Goal: Information Seeking & Learning: Find specific fact

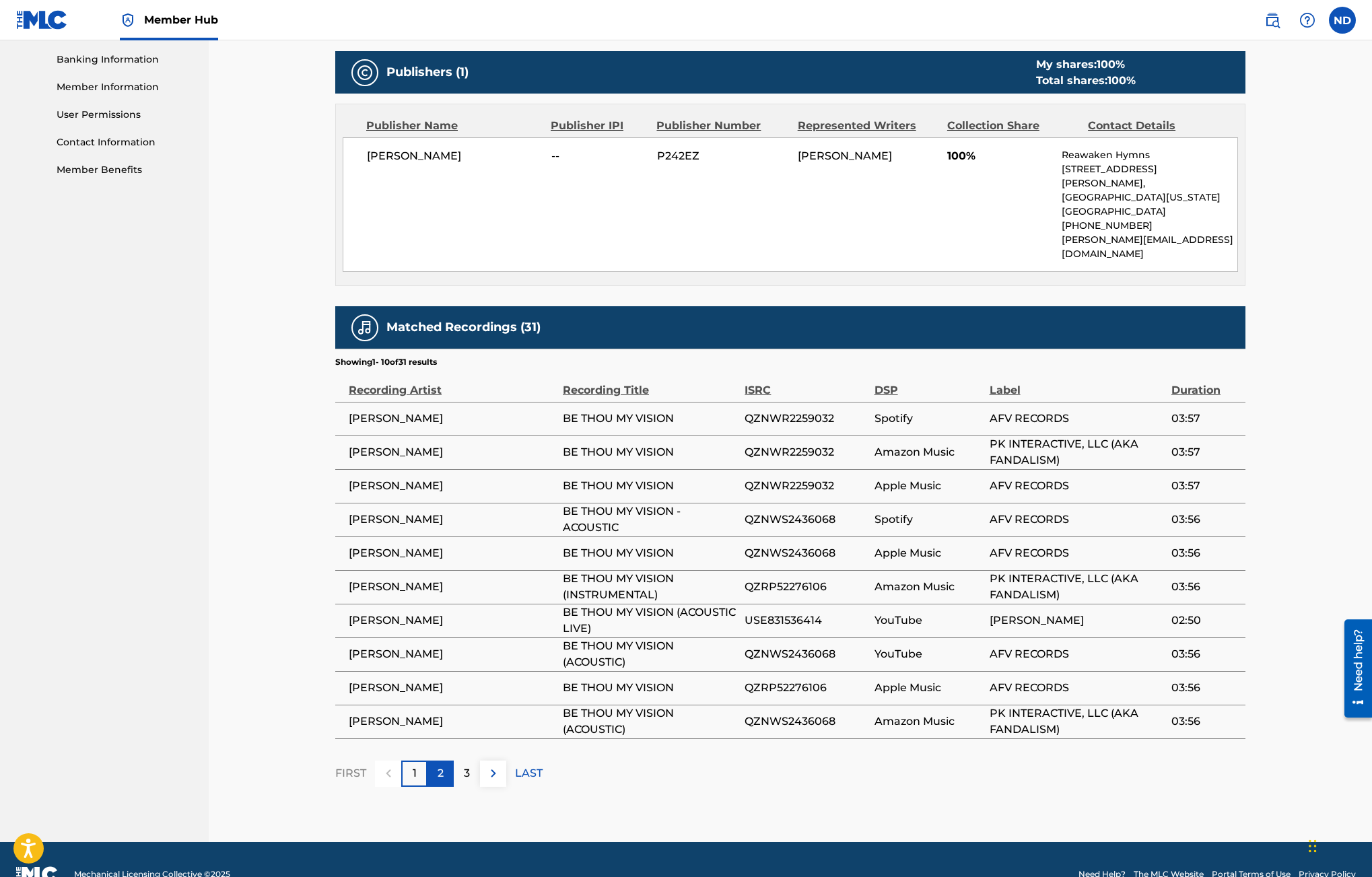
click at [442, 765] on p "2" at bounding box center [440, 773] width 6 height 16
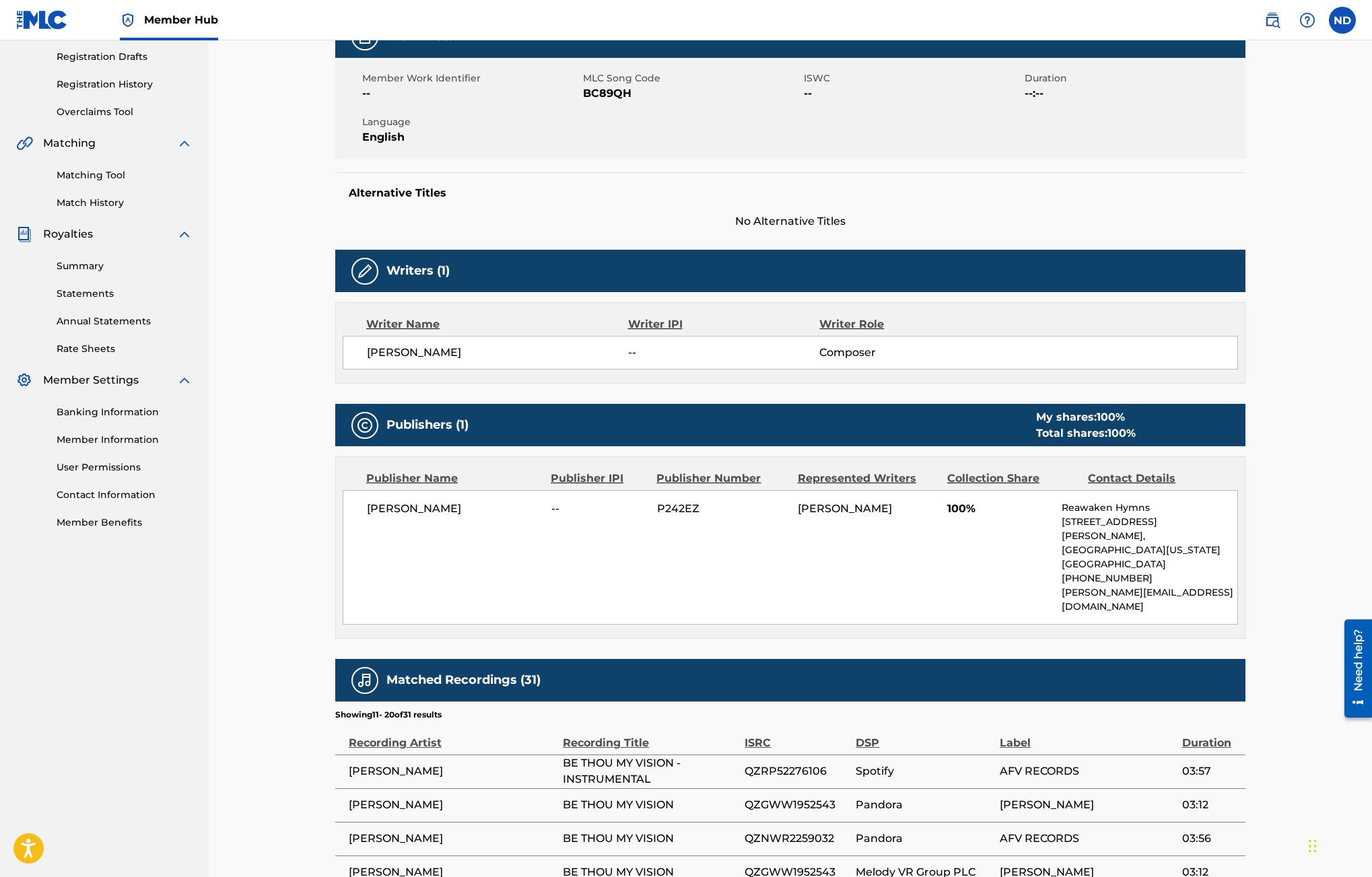
scroll to position [577, 0]
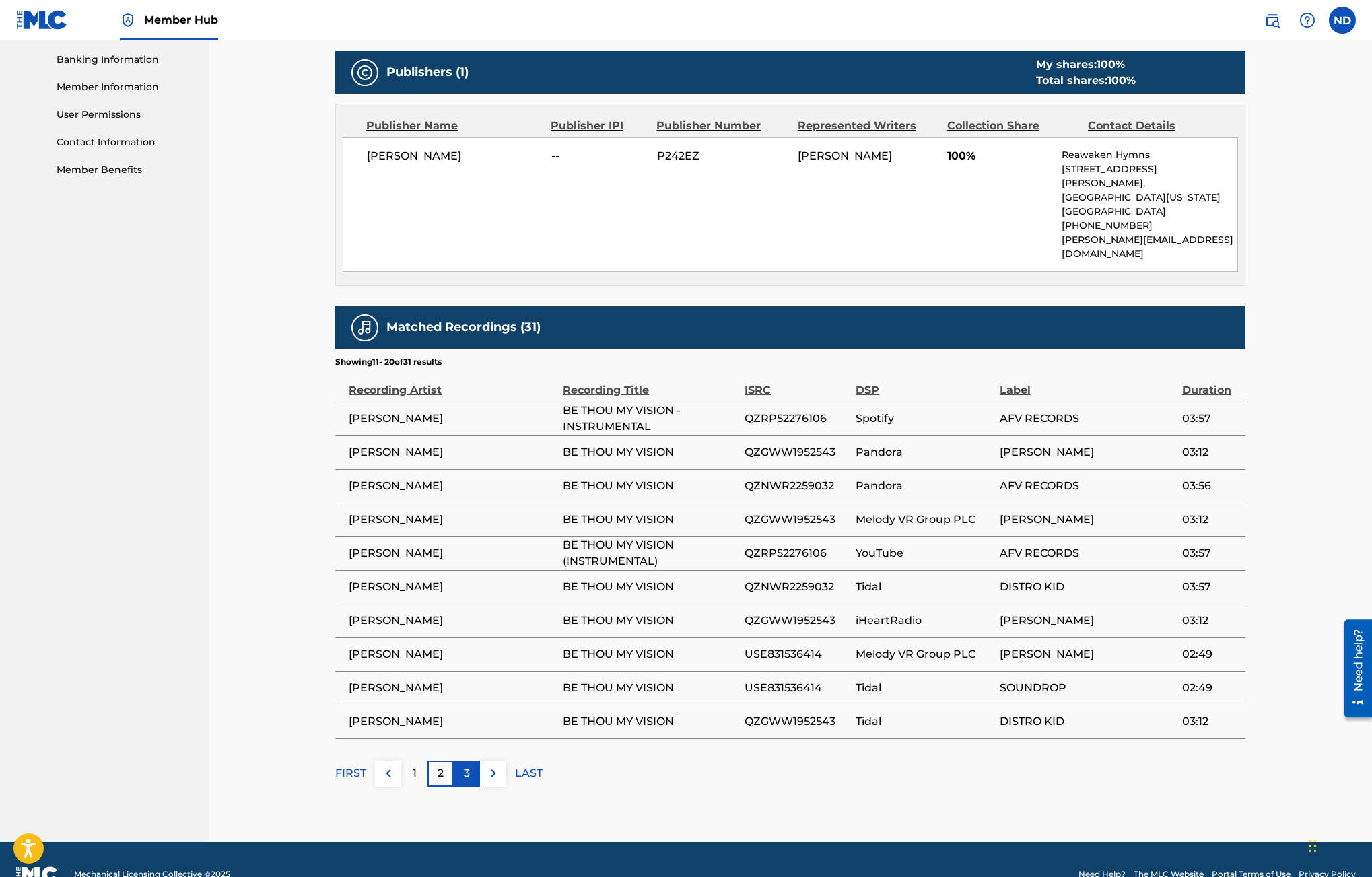
click at [467, 765] on p "3" at bounding box center [466, 773] width 6 height 16
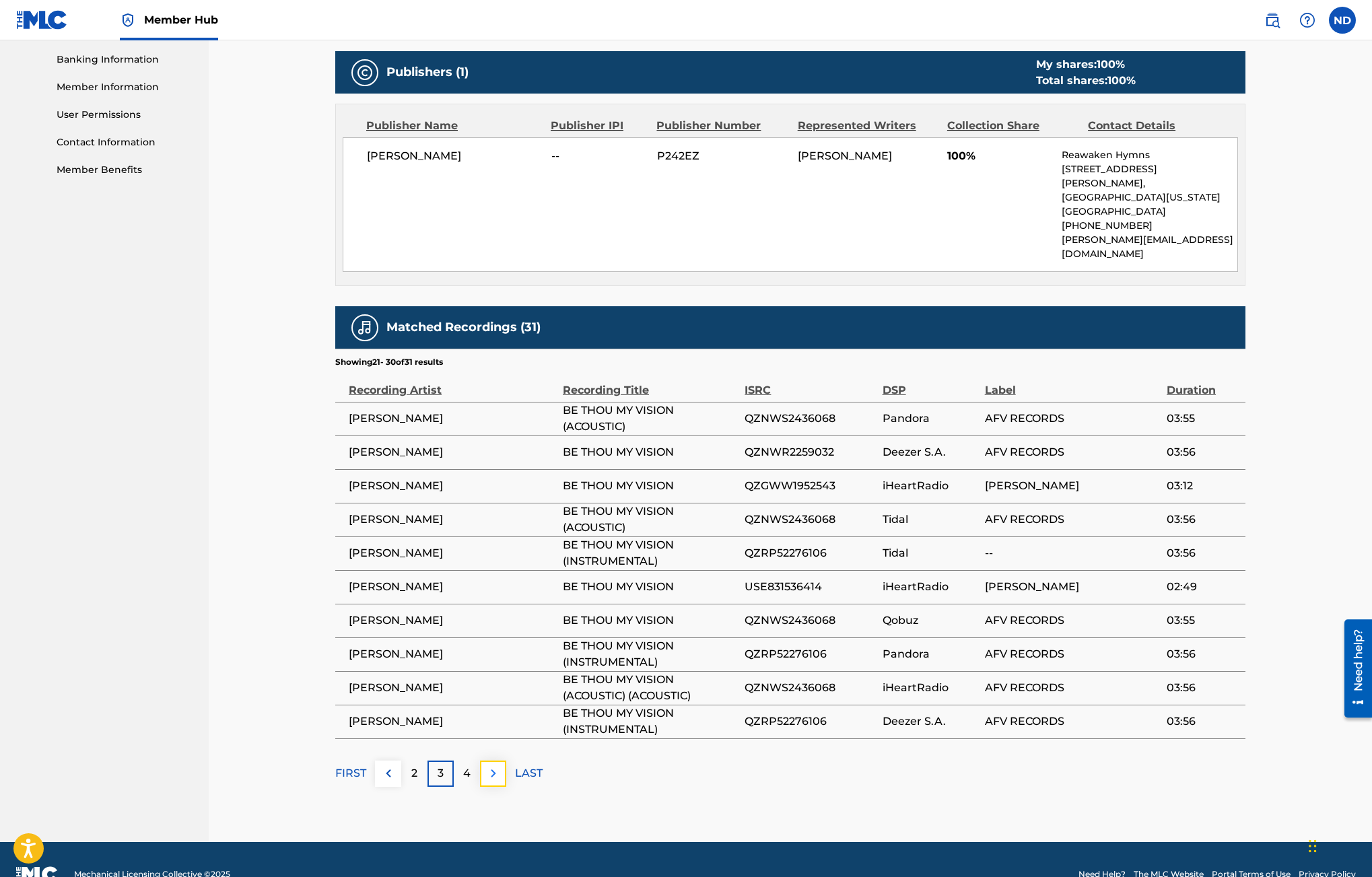
click at [498, 765] on img at bounding box center [493, 773] width 16 height 16
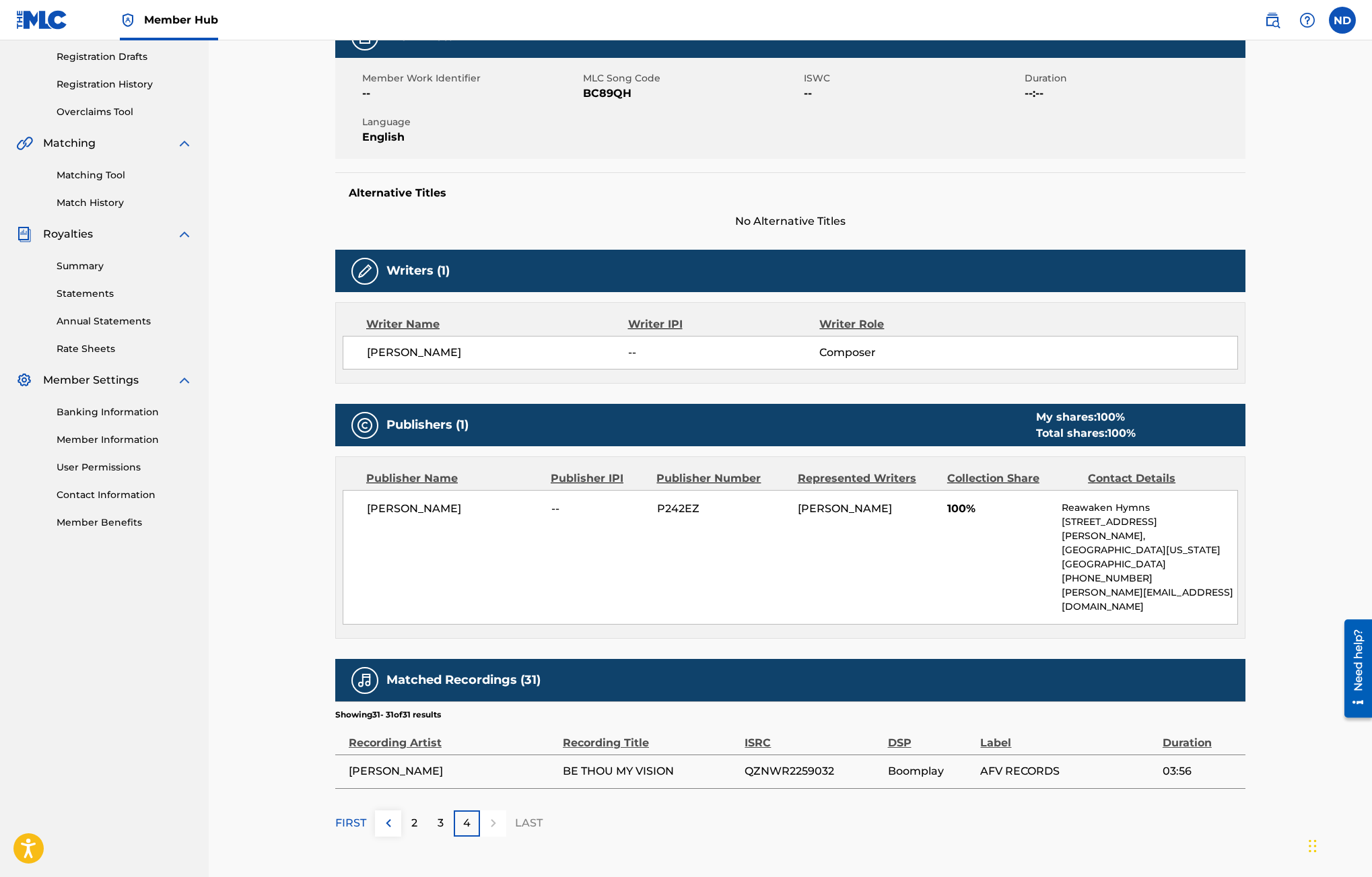
scroll to position [274, 0]
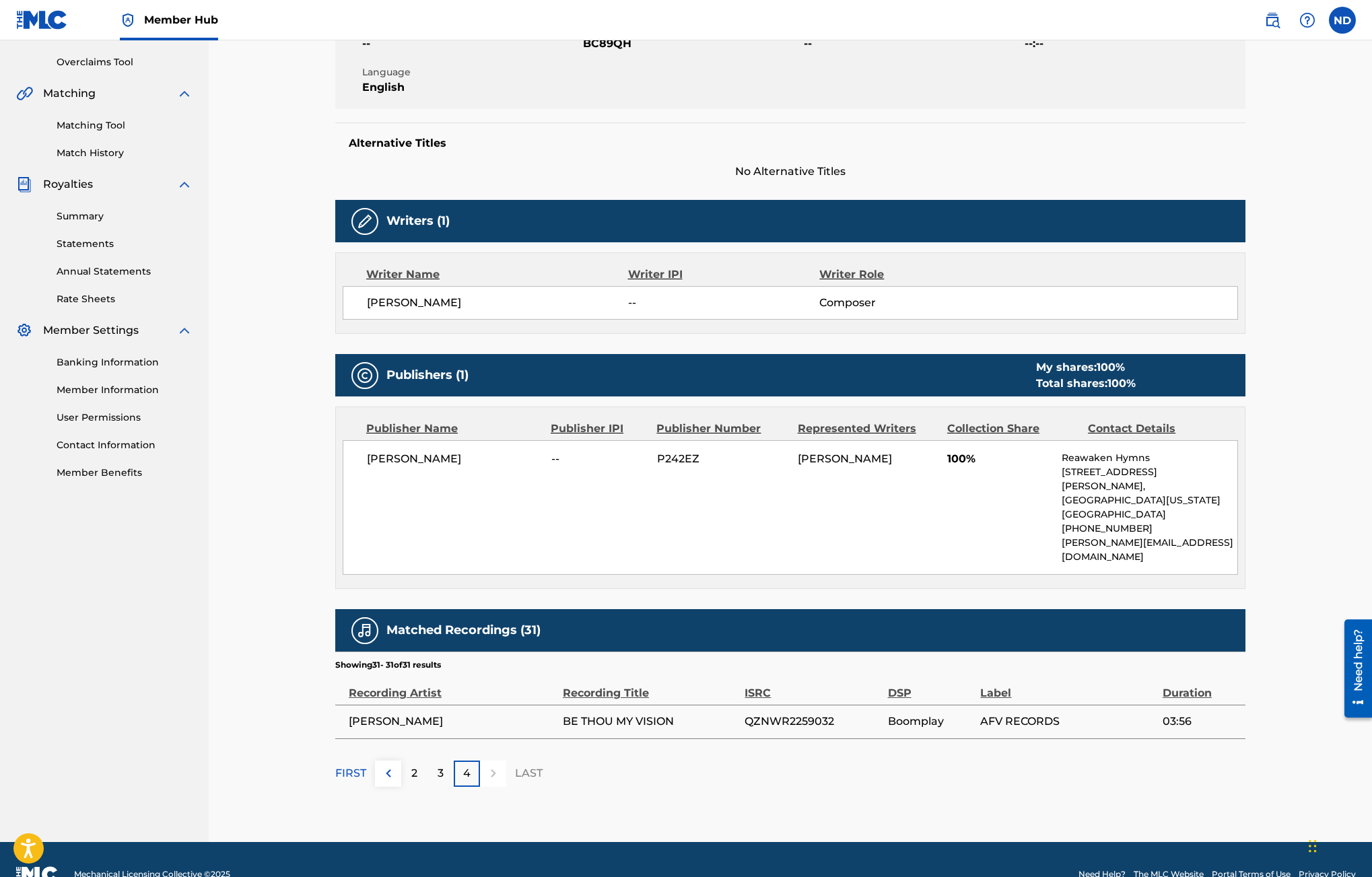
click at [464, 765] on p "4" at bounding box center [467, 773] width 7 height 16
click at [418, 760] on div "2" at bounding box center [414, 773] width 26 height 26
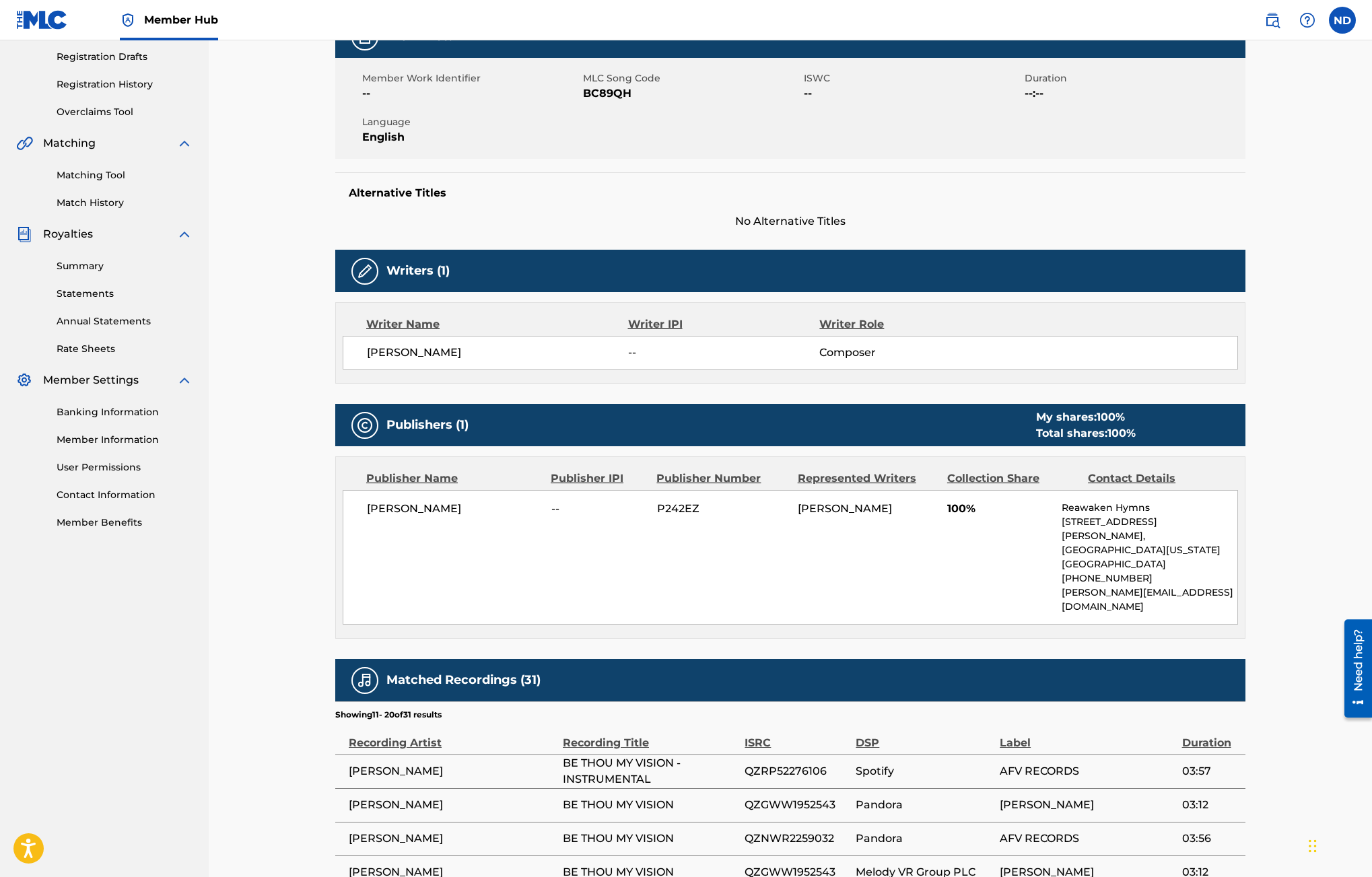
scroll to position [577, 0]
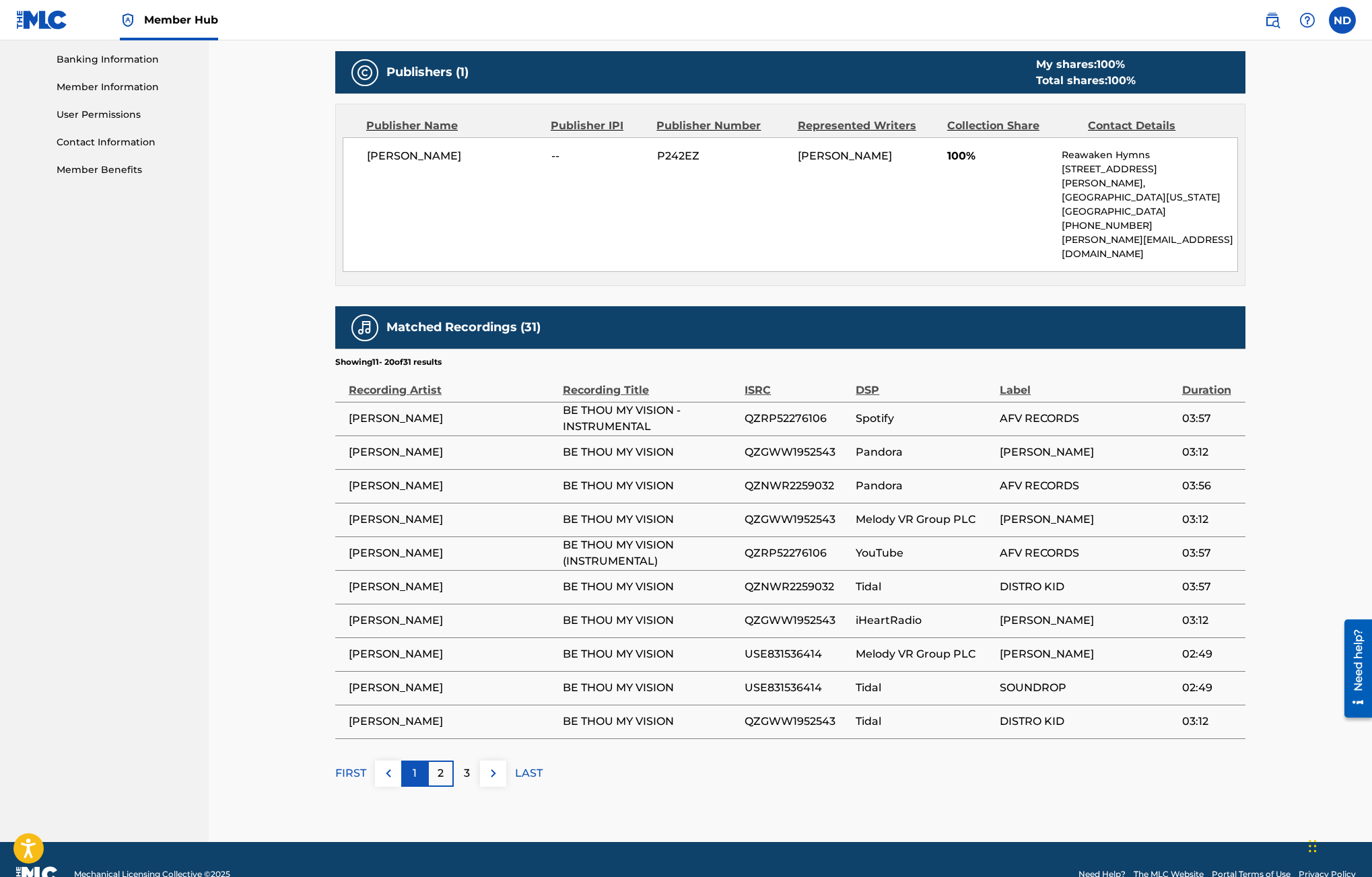
click at [418, 760] on div "1" at bounding box center [414, 773] width 26 height 26
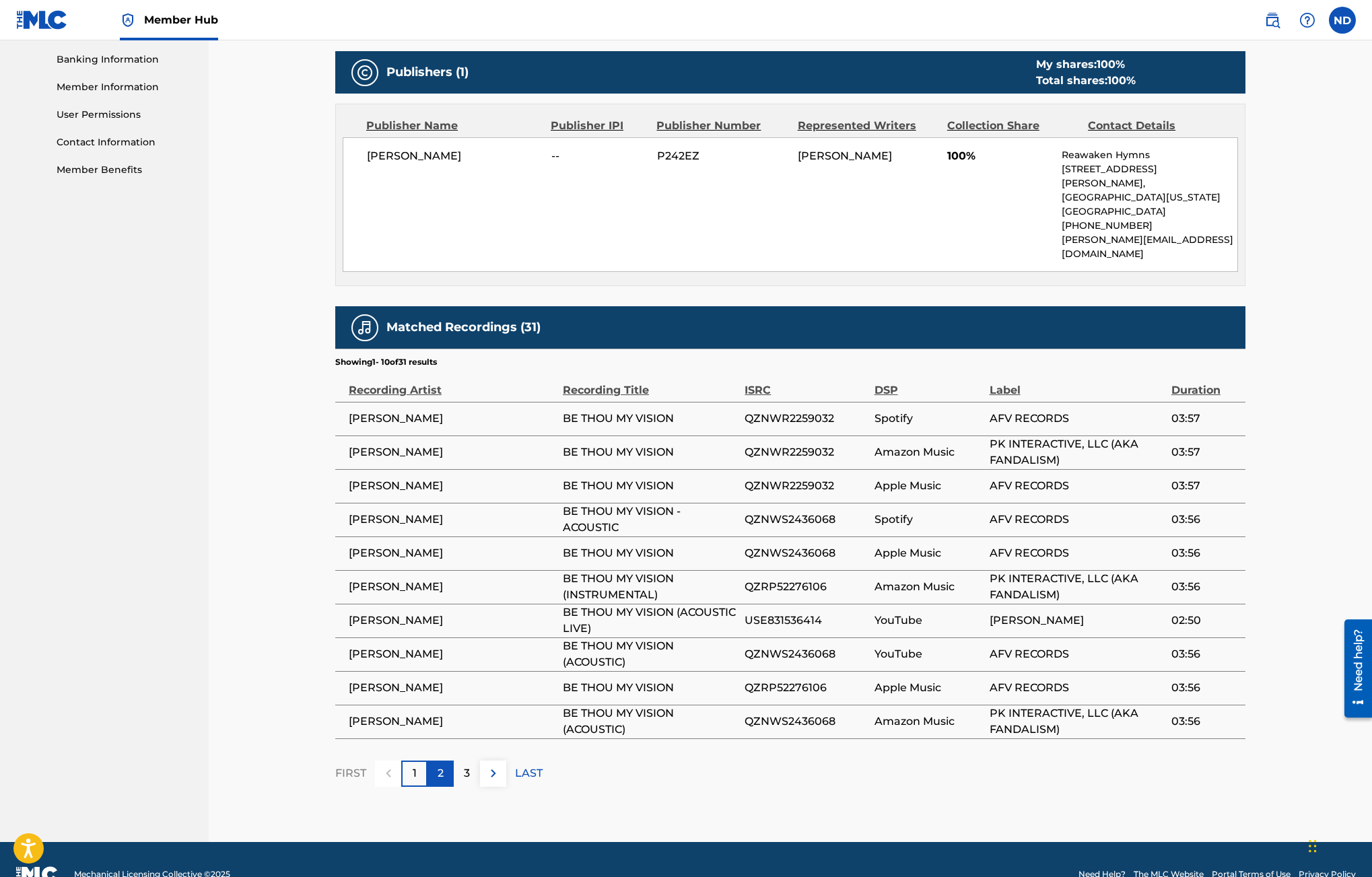
click at [434, 760] on div "2" at bounding box center [440, 773] width 26 height 26
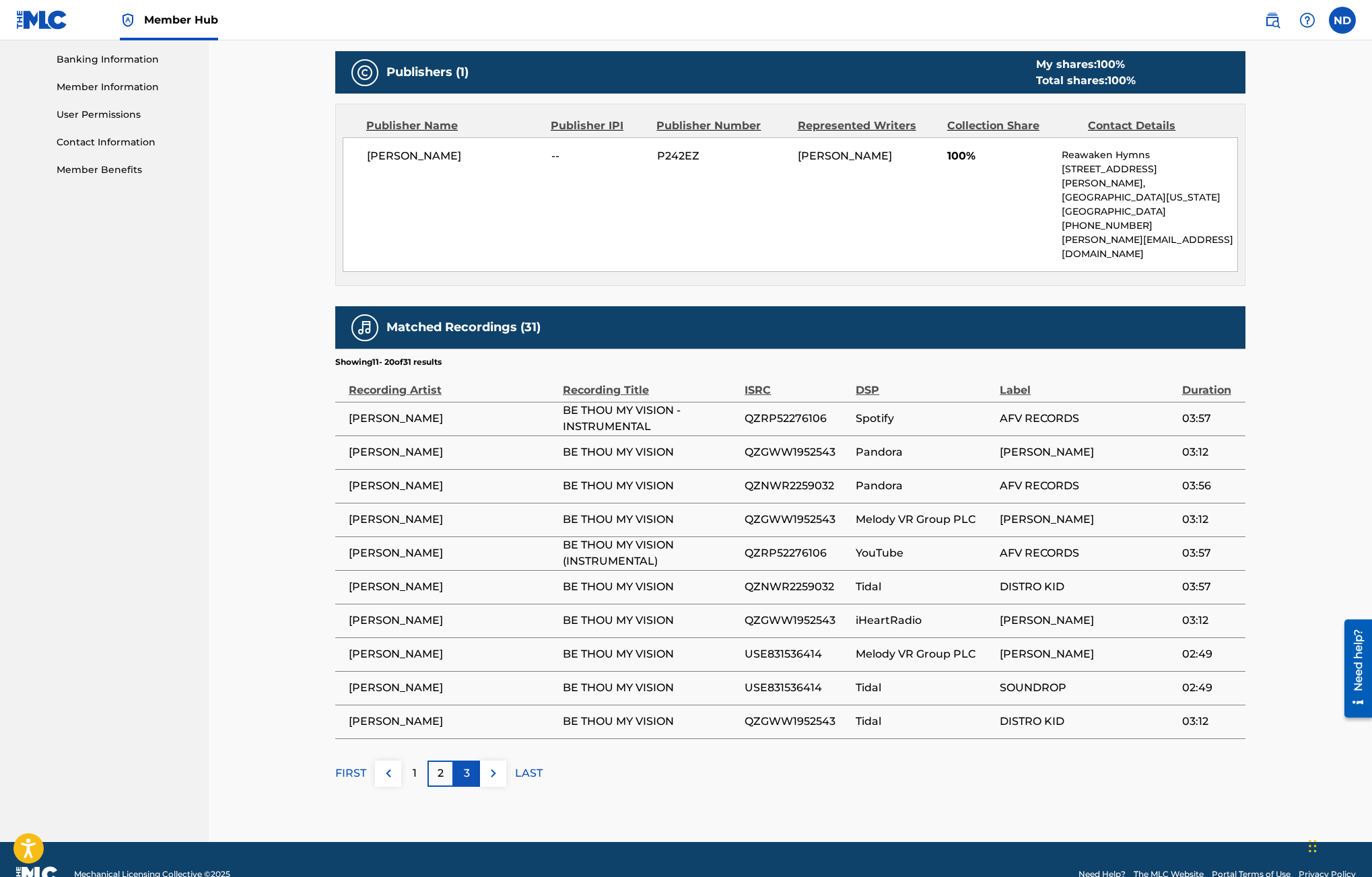
click at [459, 760] on div "3" at bounding box center [466, 773] width 26 height 26
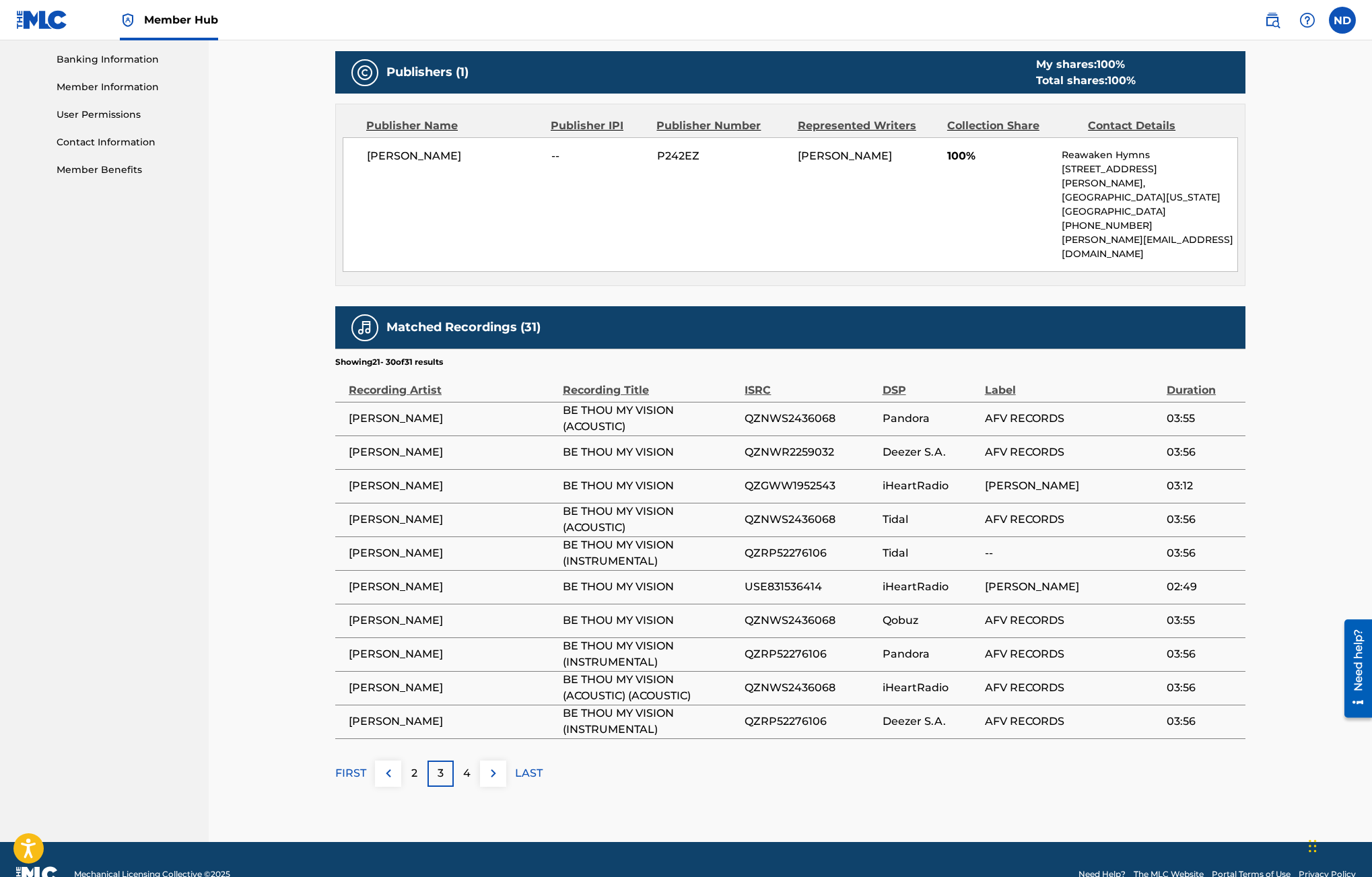
scroll to position [0, 0]
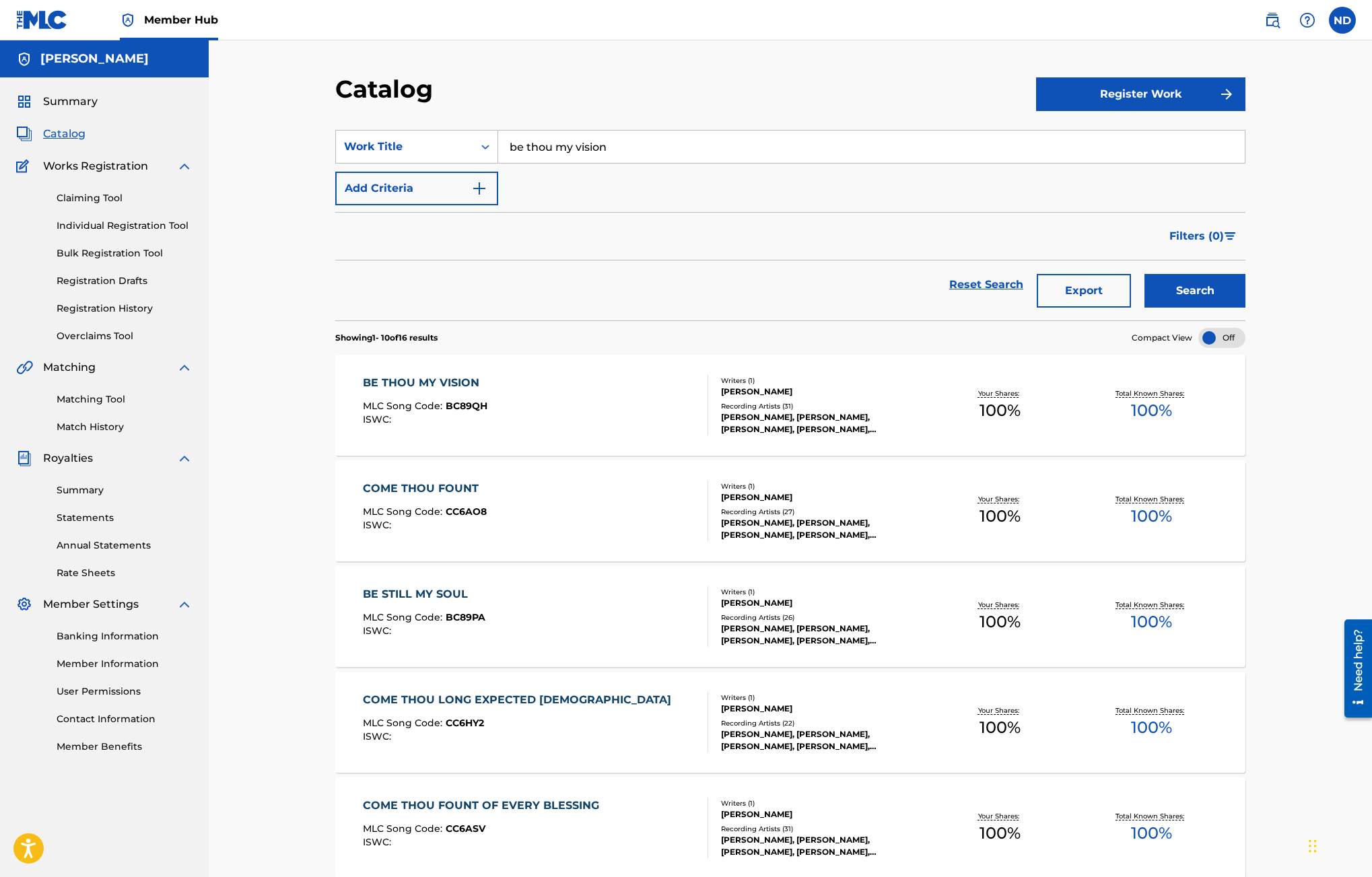
click at [601, 139] on input "be thou my vision" at bounding box center [871, 147] width 746 height 33
drag, startPoint x: 650, startPoint y: 142, endPoint x: 495, endPoint y: 141, distance: 155.0
click at [495, 141] on div "SearchWithCriteria9c4391a9-f78f-40ad-ac7e-69a804ab3760 Work Title be thou my vi…" at bounding box center [789, 146] width 910 height 33
type input "blessed"
click at [1144, 274] on button "Search" at bounding box center [1195, 290] width 101 height 33
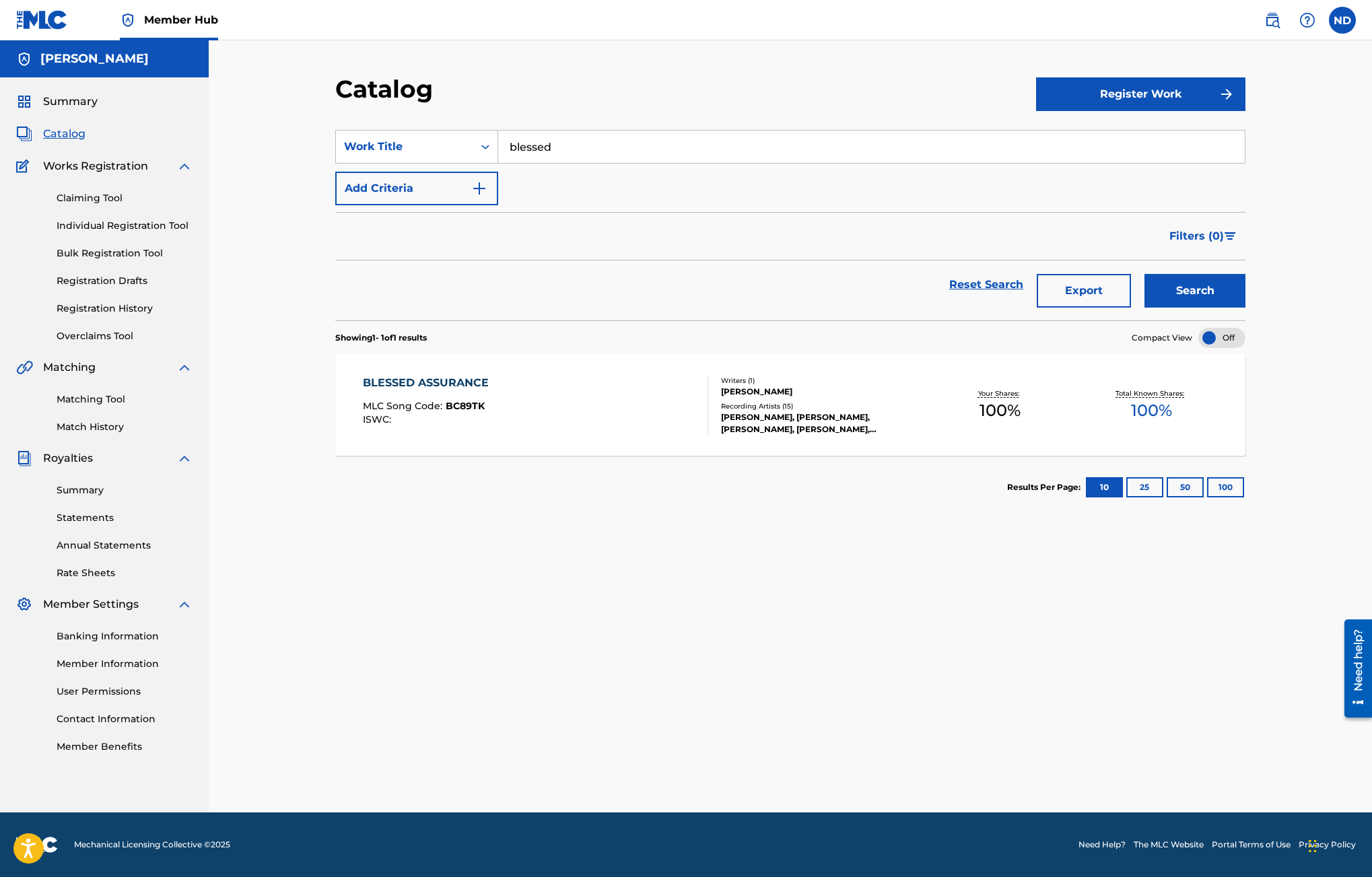
click at [460, 385] on div "BLESSED ASSURANCE" at bounding box center [429, 383] width 133 height 16
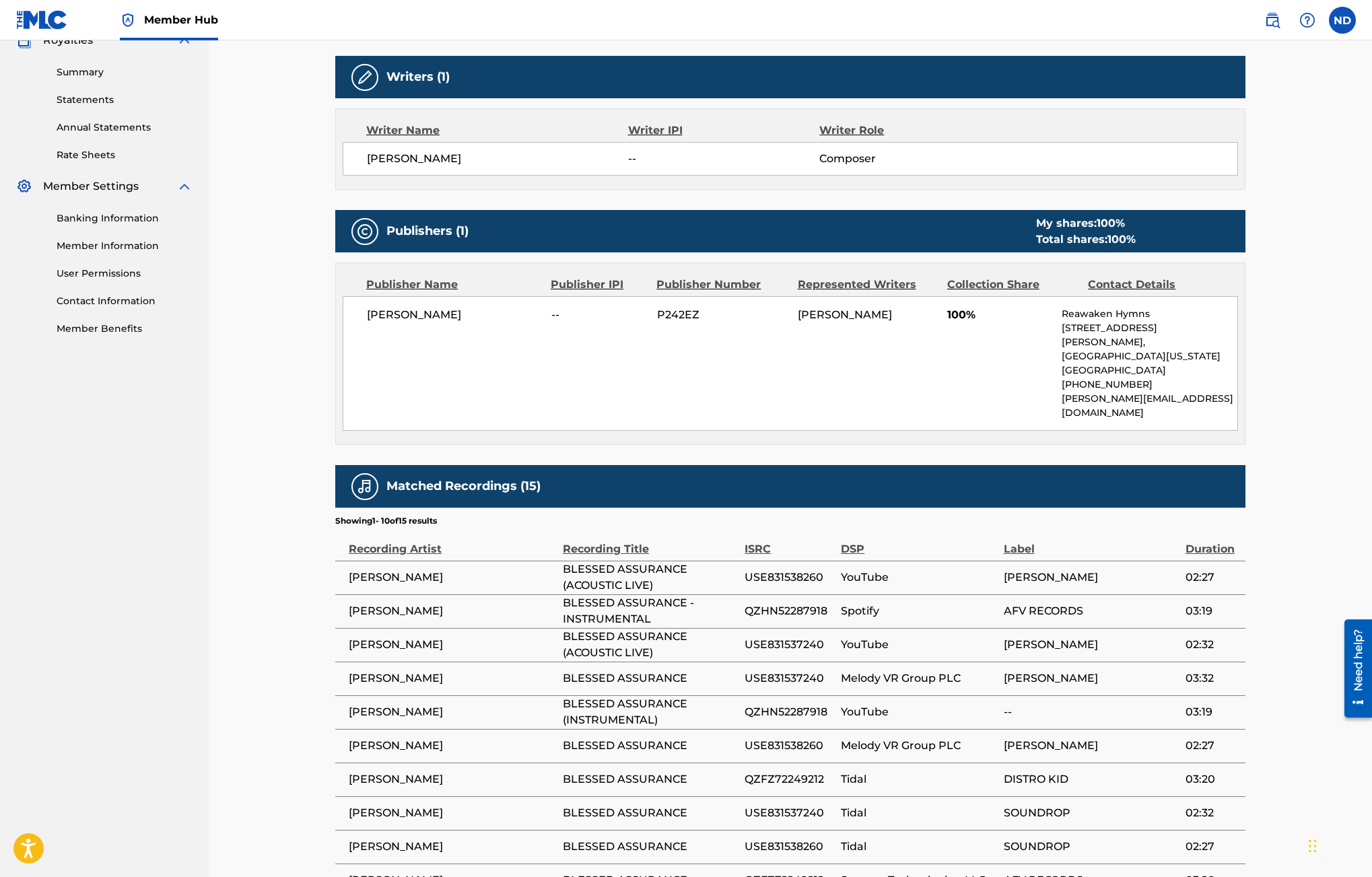
scroll to position [577, 0]
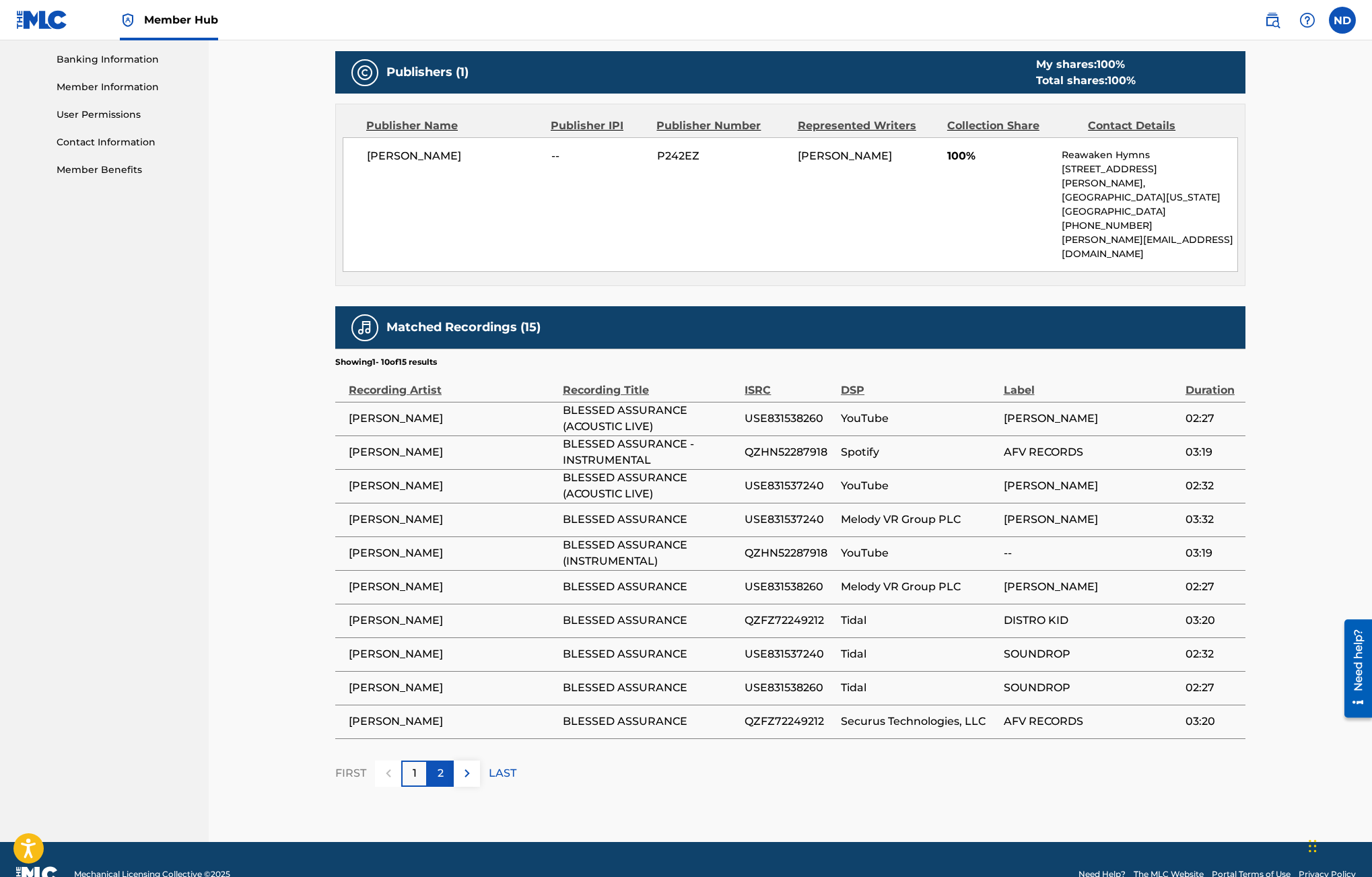
click at [434, 760] on div "2" at bounding box center [440, 773] width 26 height 26
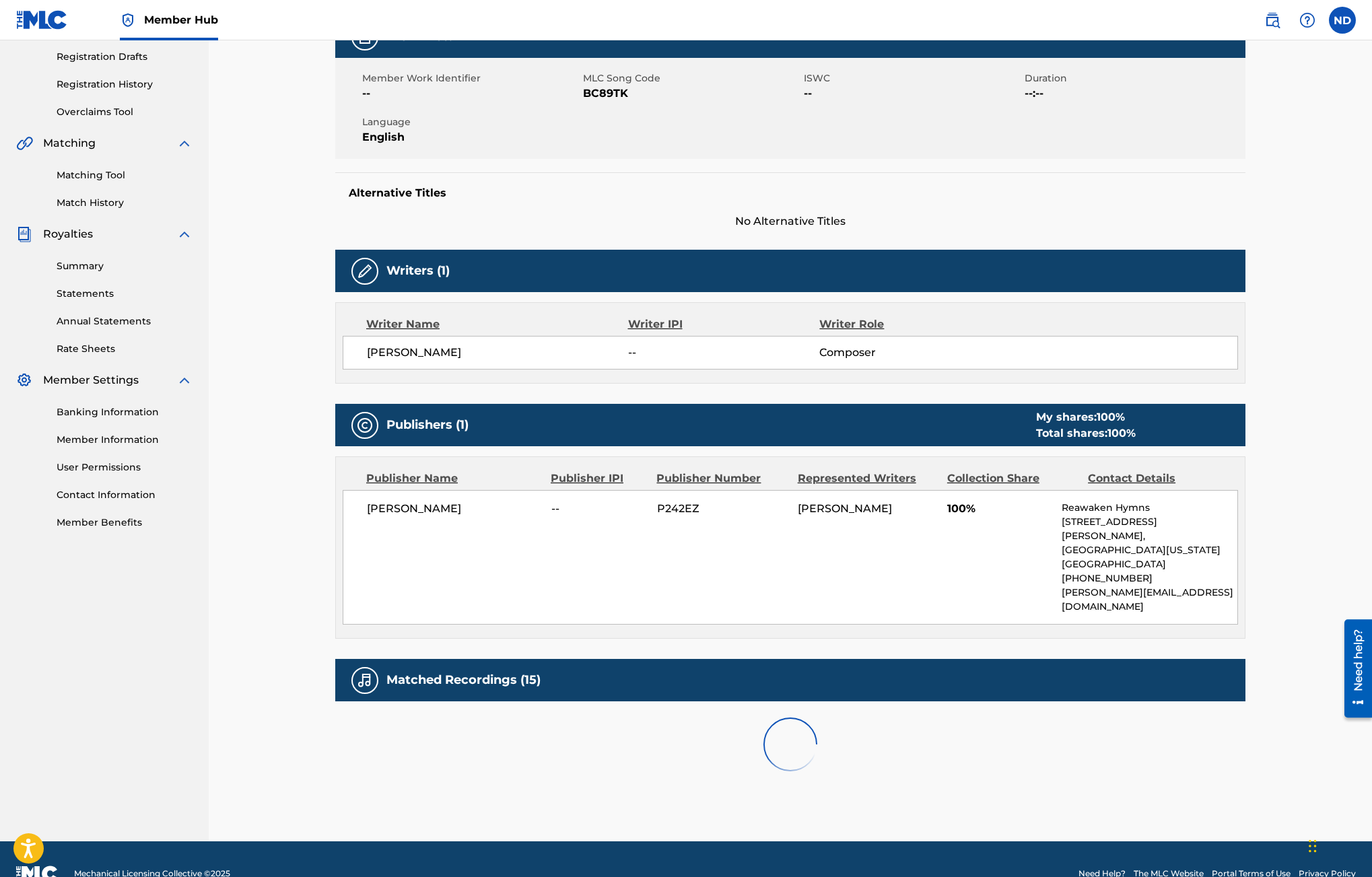
scroll to position [408, 0]
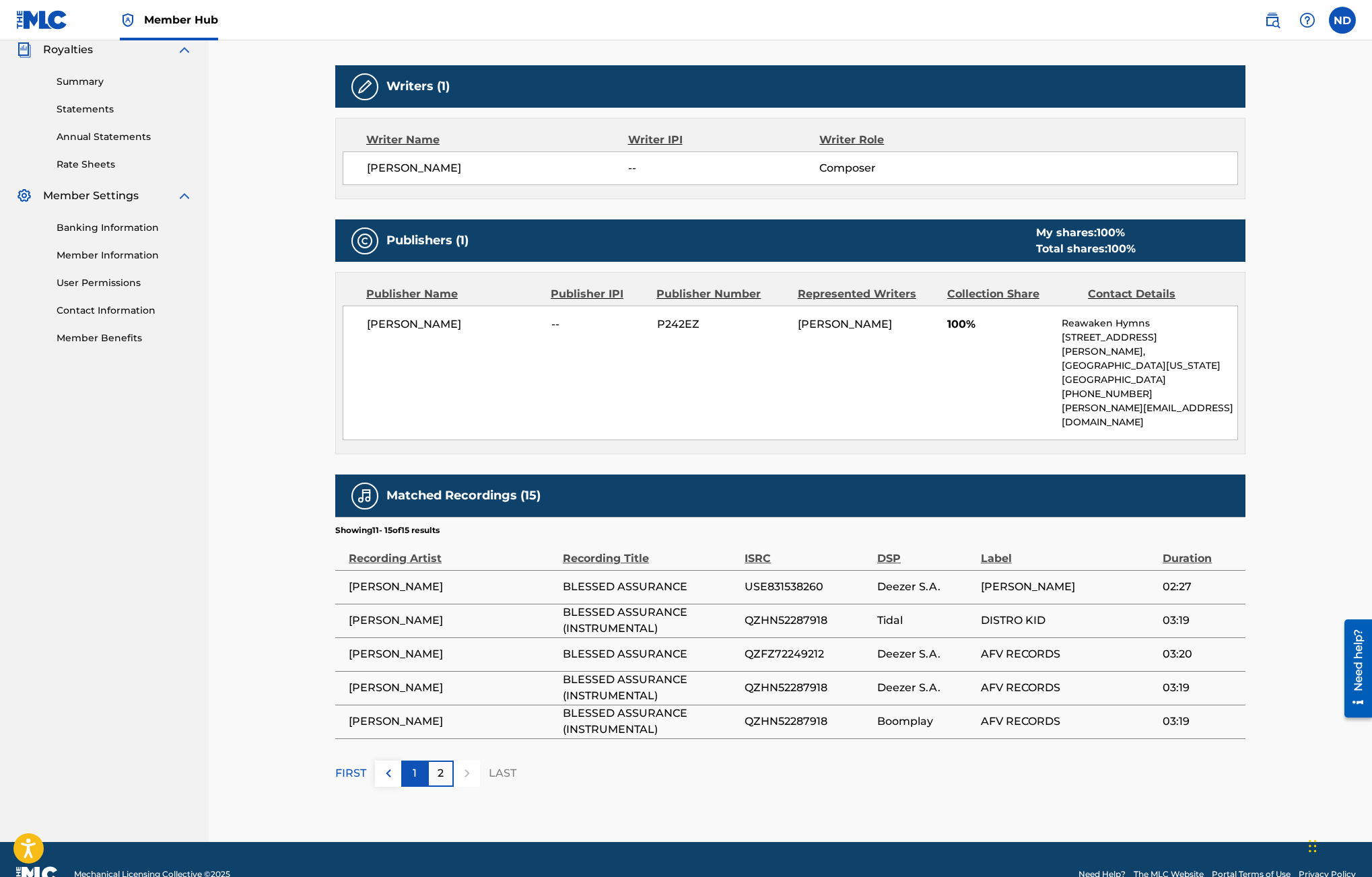
click at [415, 765] on p "1" at bounding box center [415, 773] width 4 height 16
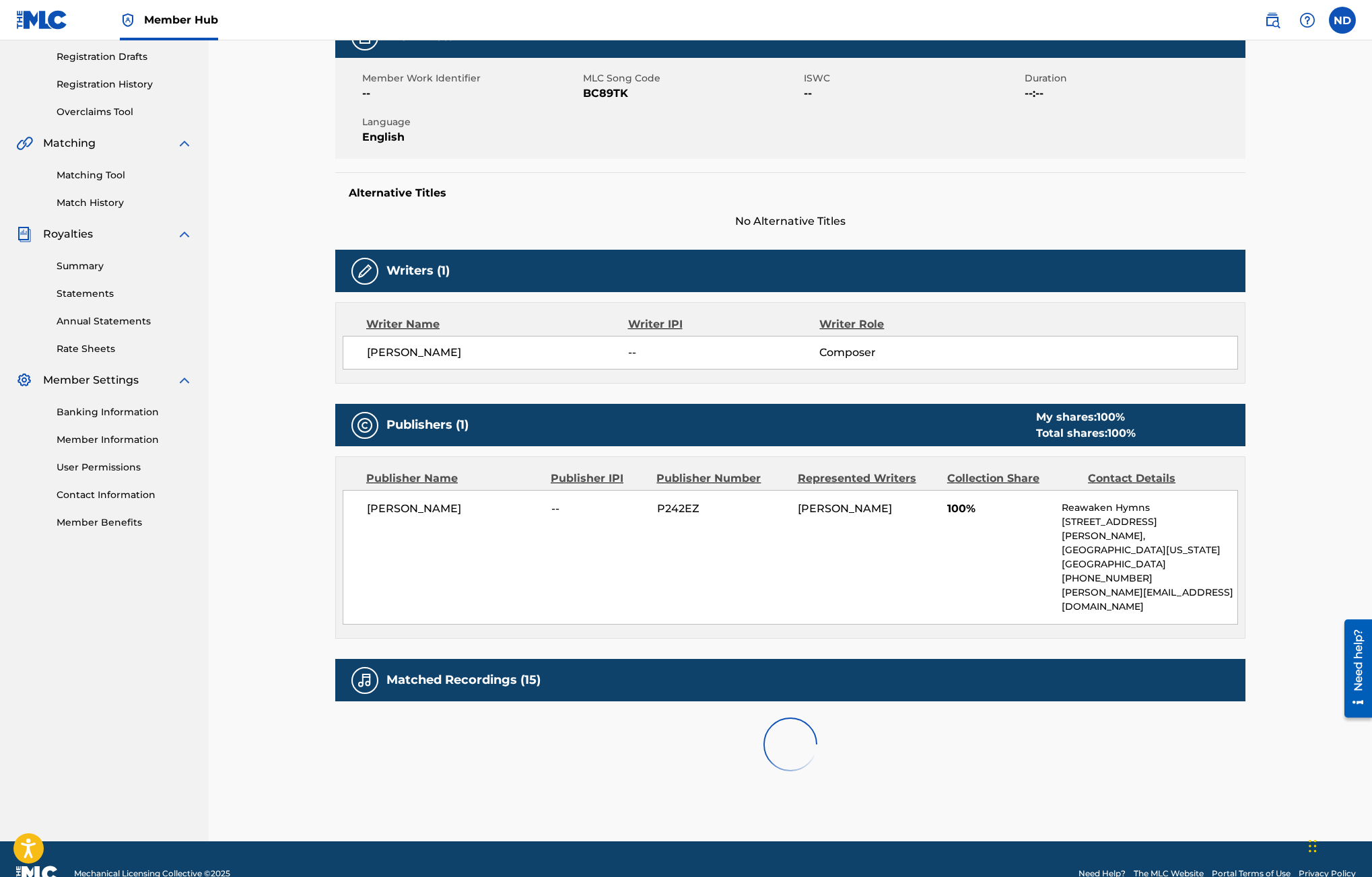
scroll to position [577, 0]
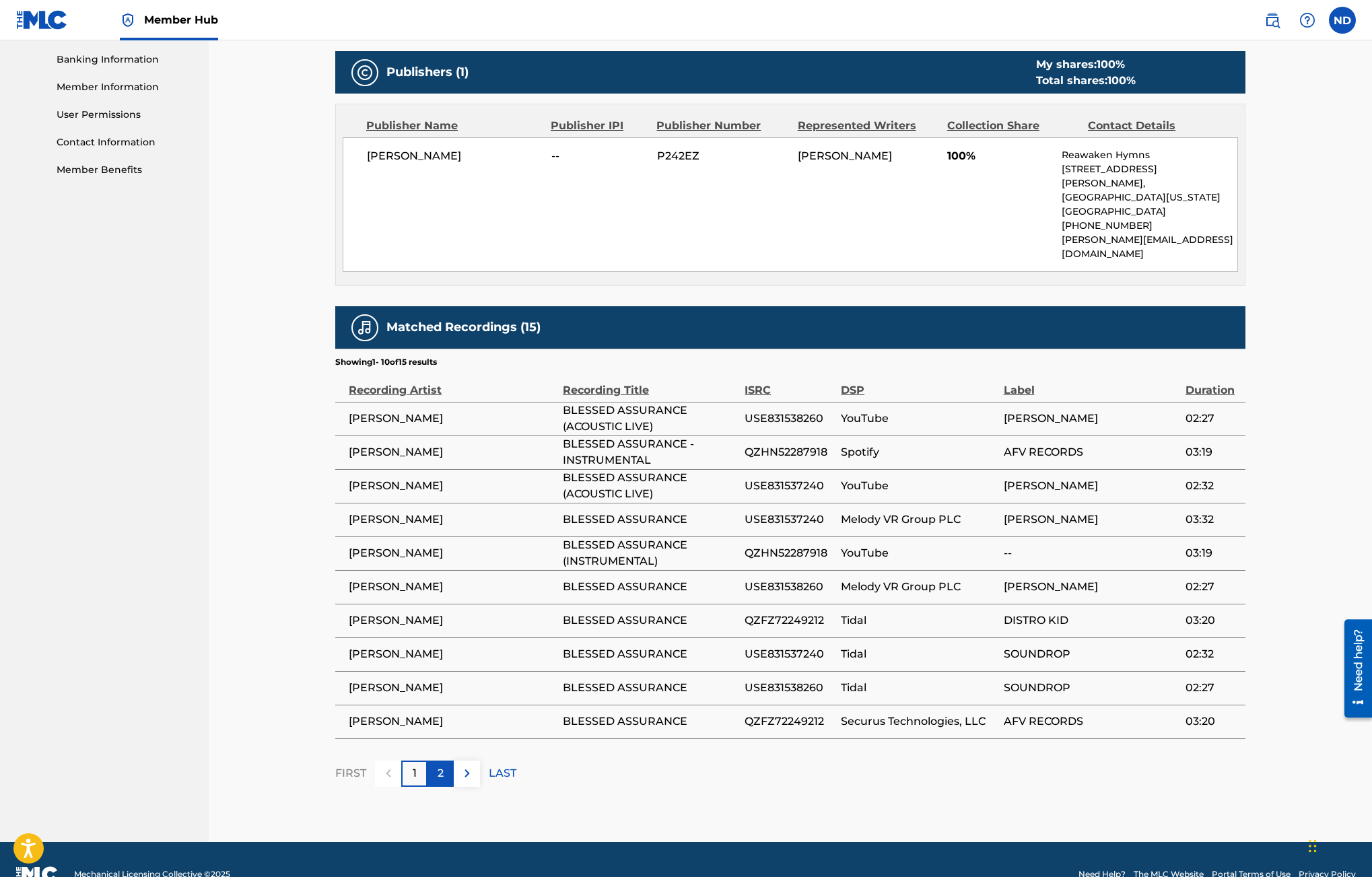
click at [443, 765] on p "2" at bounding box center [440, 773] width 6 height 16
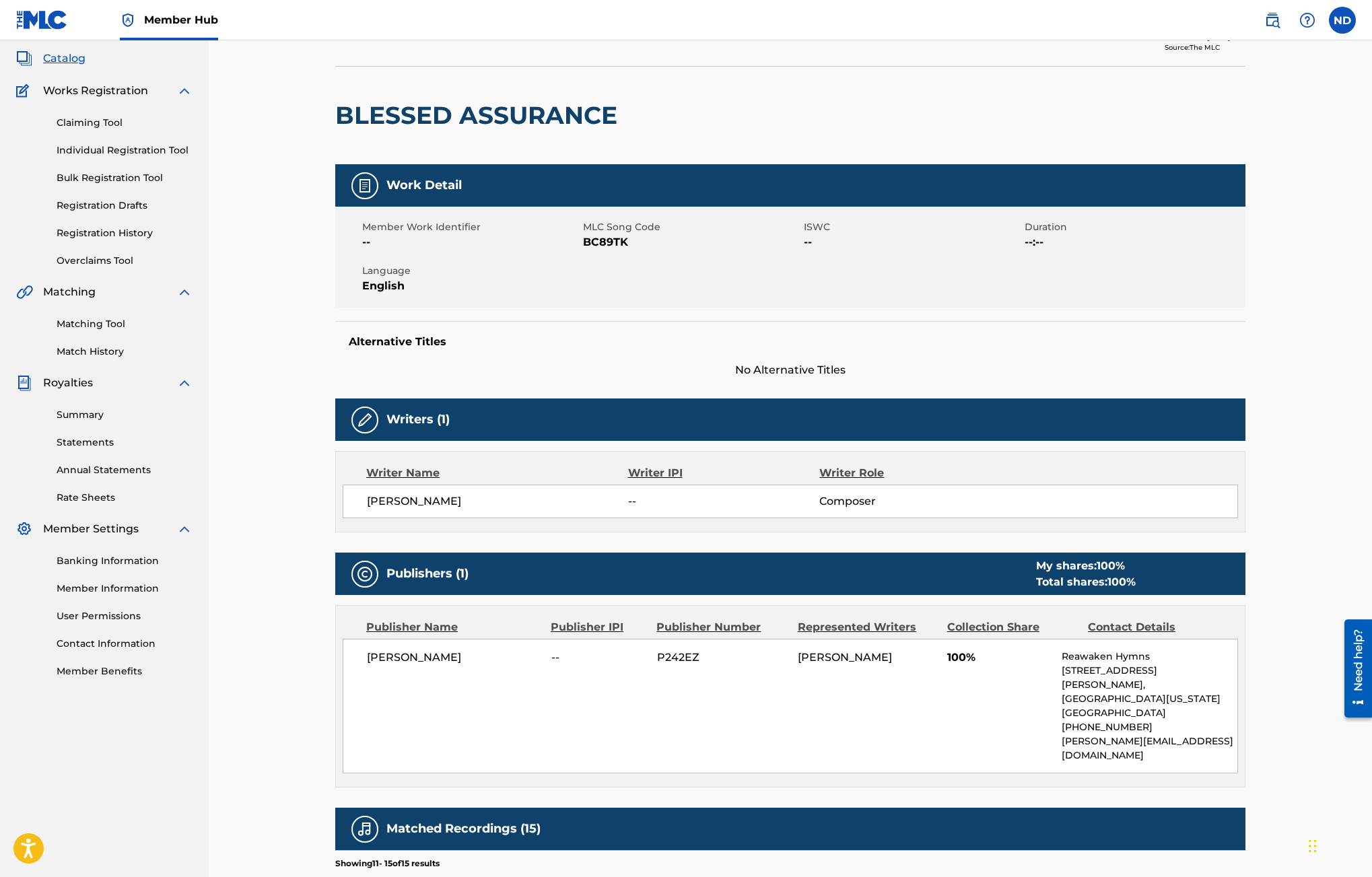
scroll to position [0, 0]
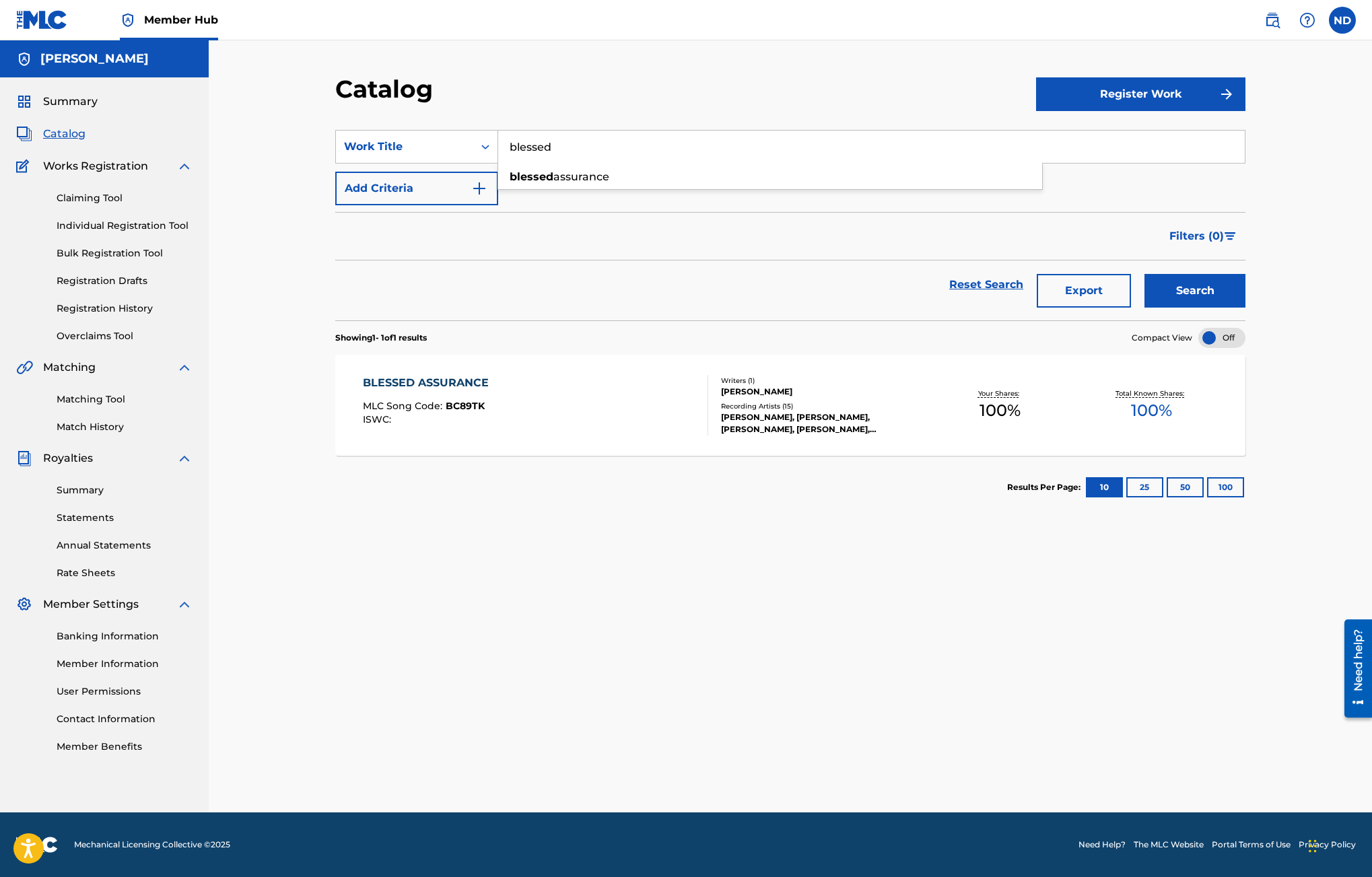
drag, startPoint x: 570, startPoint y: 149, endPoint x: 506, endPoint y: 148, distance: 64.0
click at [506, 148] on input "blessed" at bounding box center [871, 147] width 746 height 33
paste input "There is a Fountain"
type input "There is a Fountain"
click at [1144, 274] on button "Search" at bounding box center [1195, 290] width 101 height 33
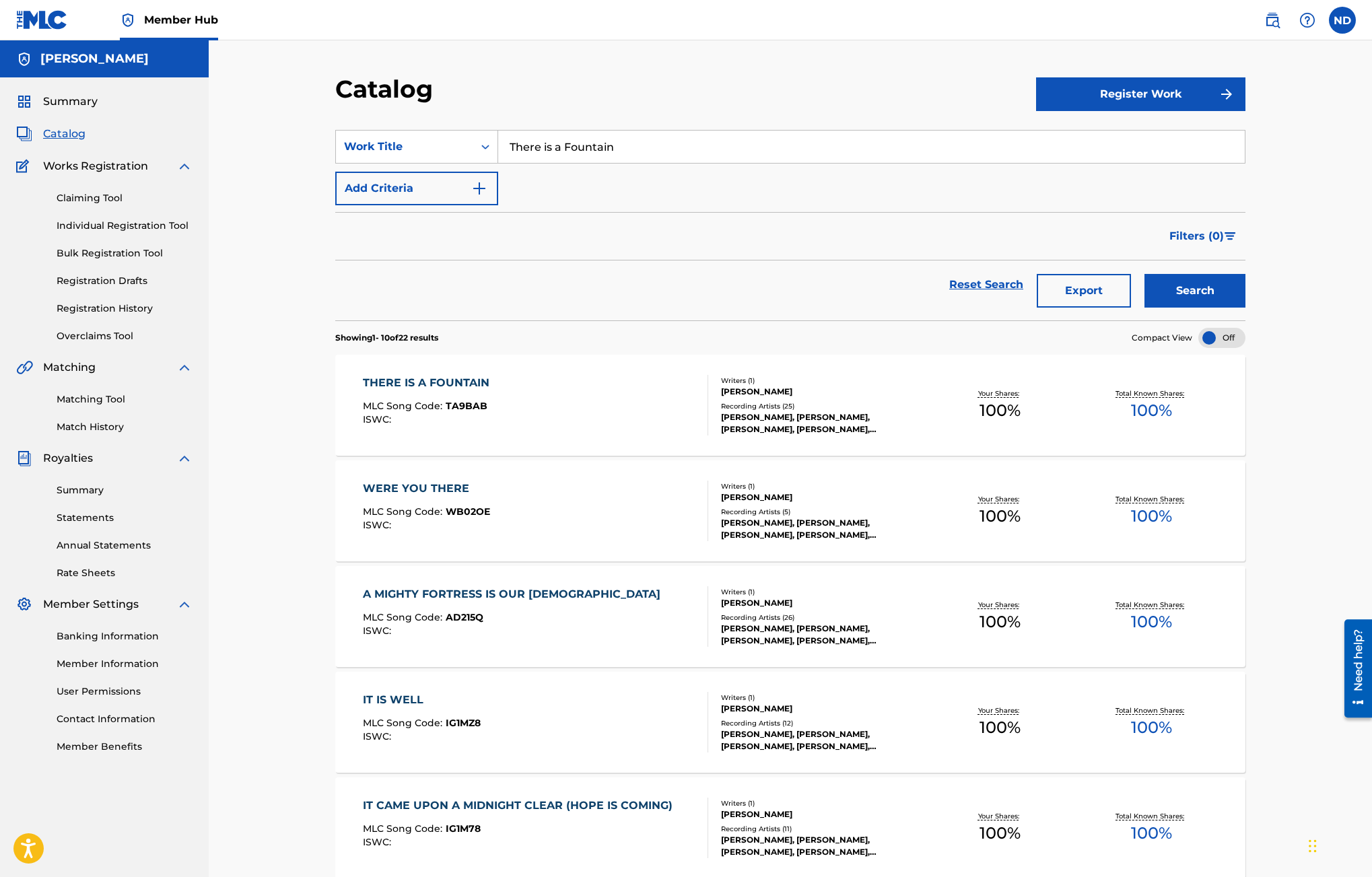
click at [630, 434] on div "THERE IS A FOUNTAIN MLC Song Code : TA9BAB ISWC :" at bounding box center [536, 405] width 346 height 61
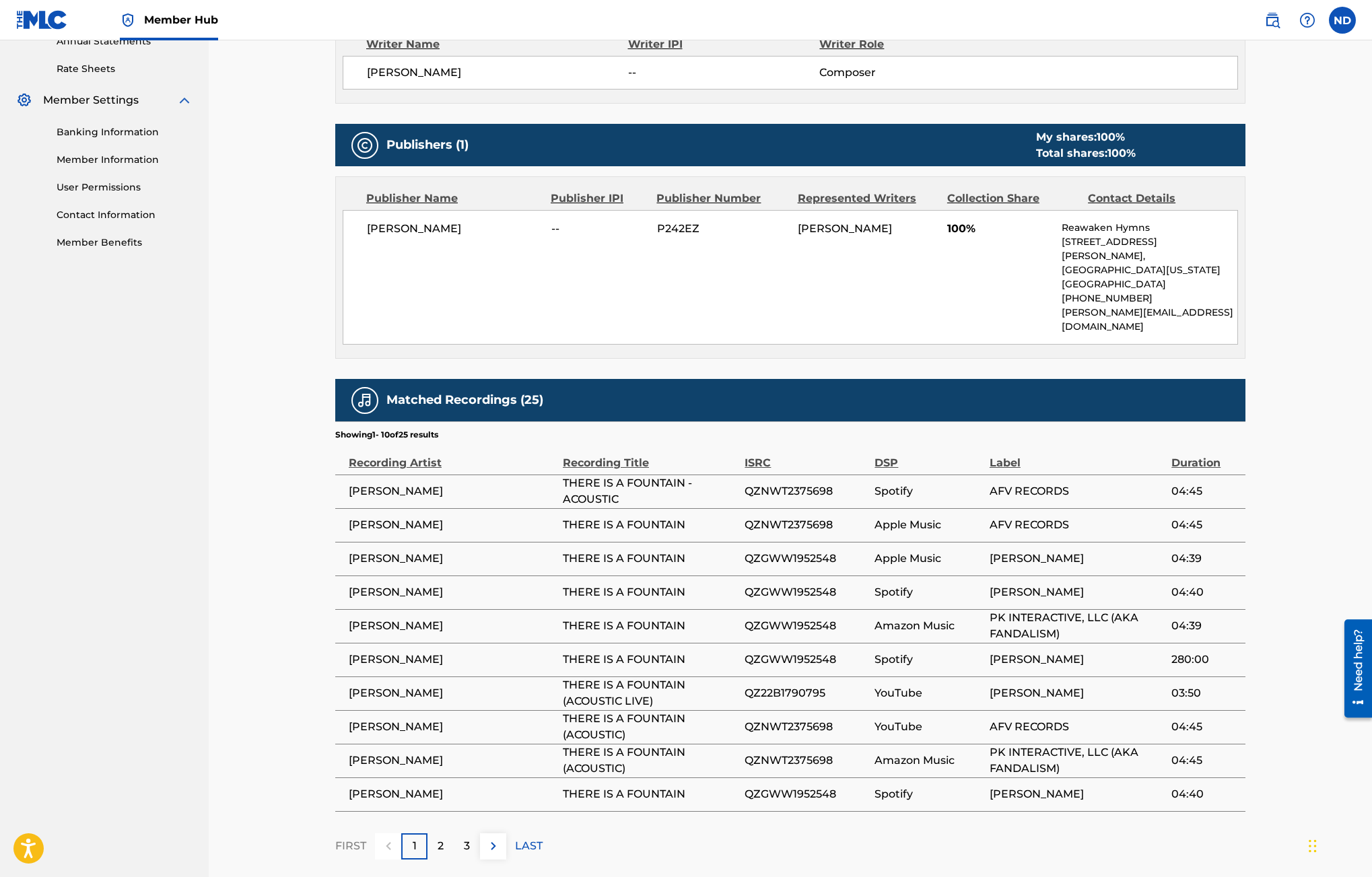
scroll to position [577, 0]
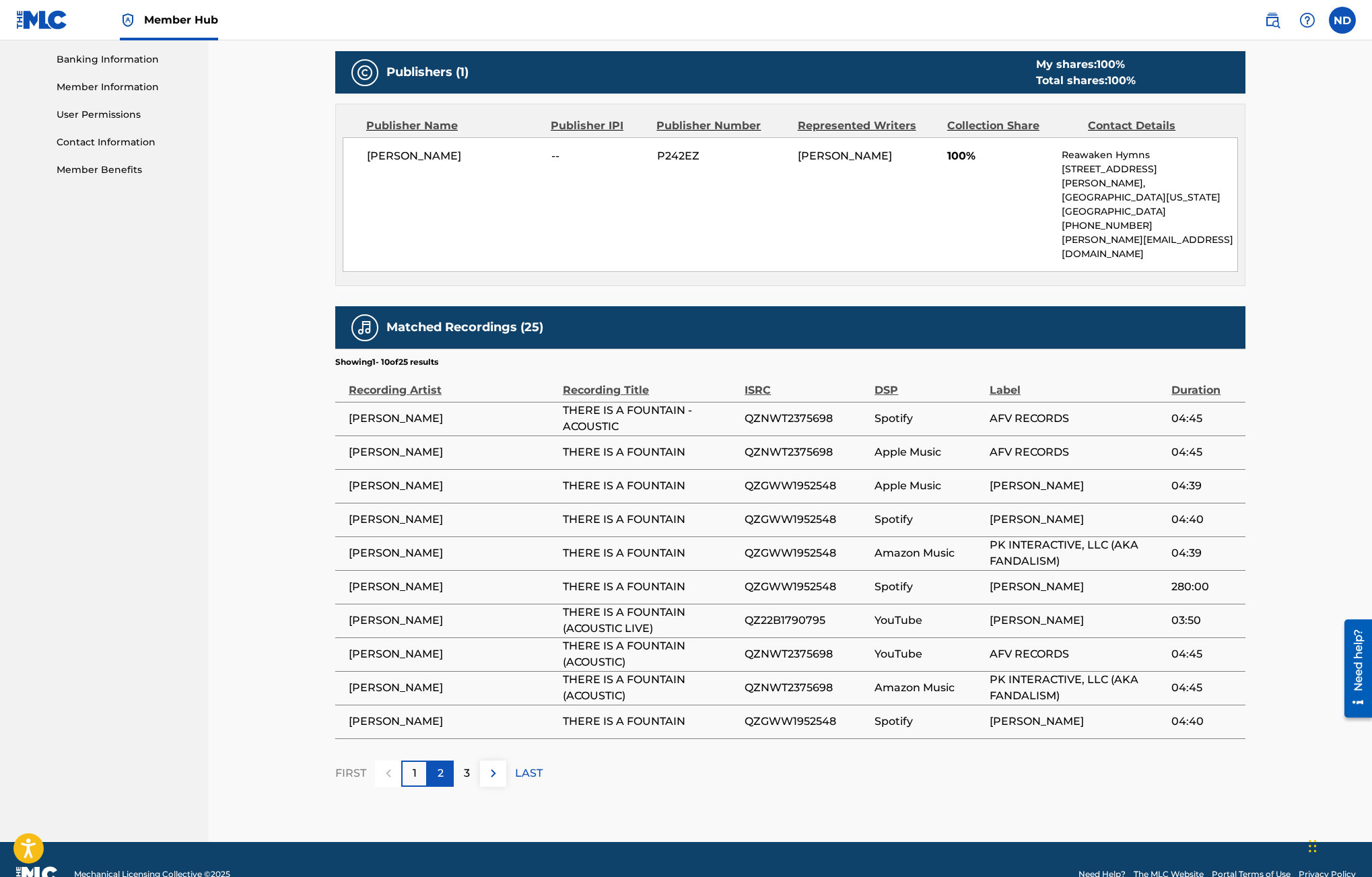
click at [449, 760] on div "2" at bounding box center [440, 773] width 26 height 26
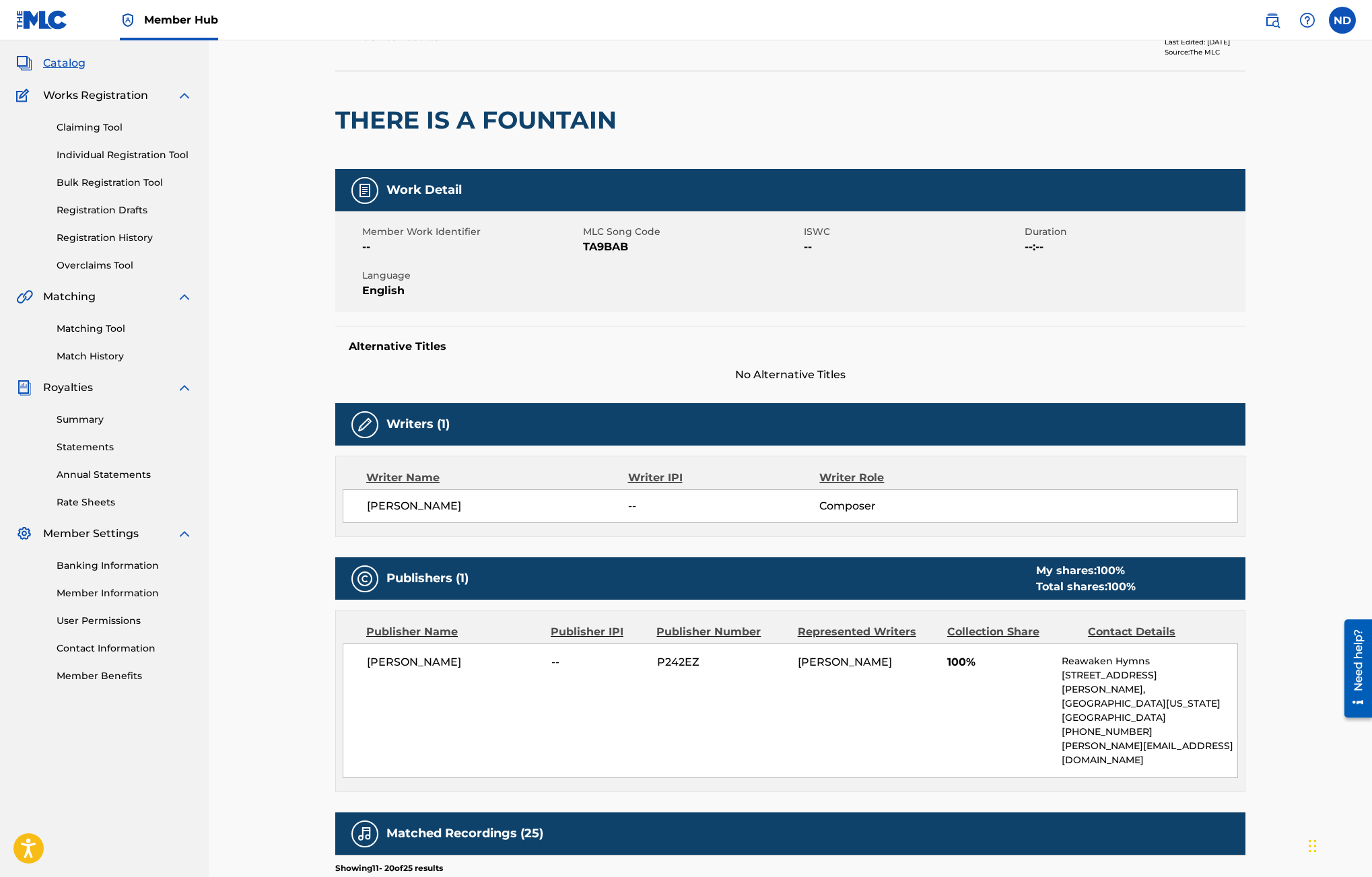
scroll to position [0, 0]
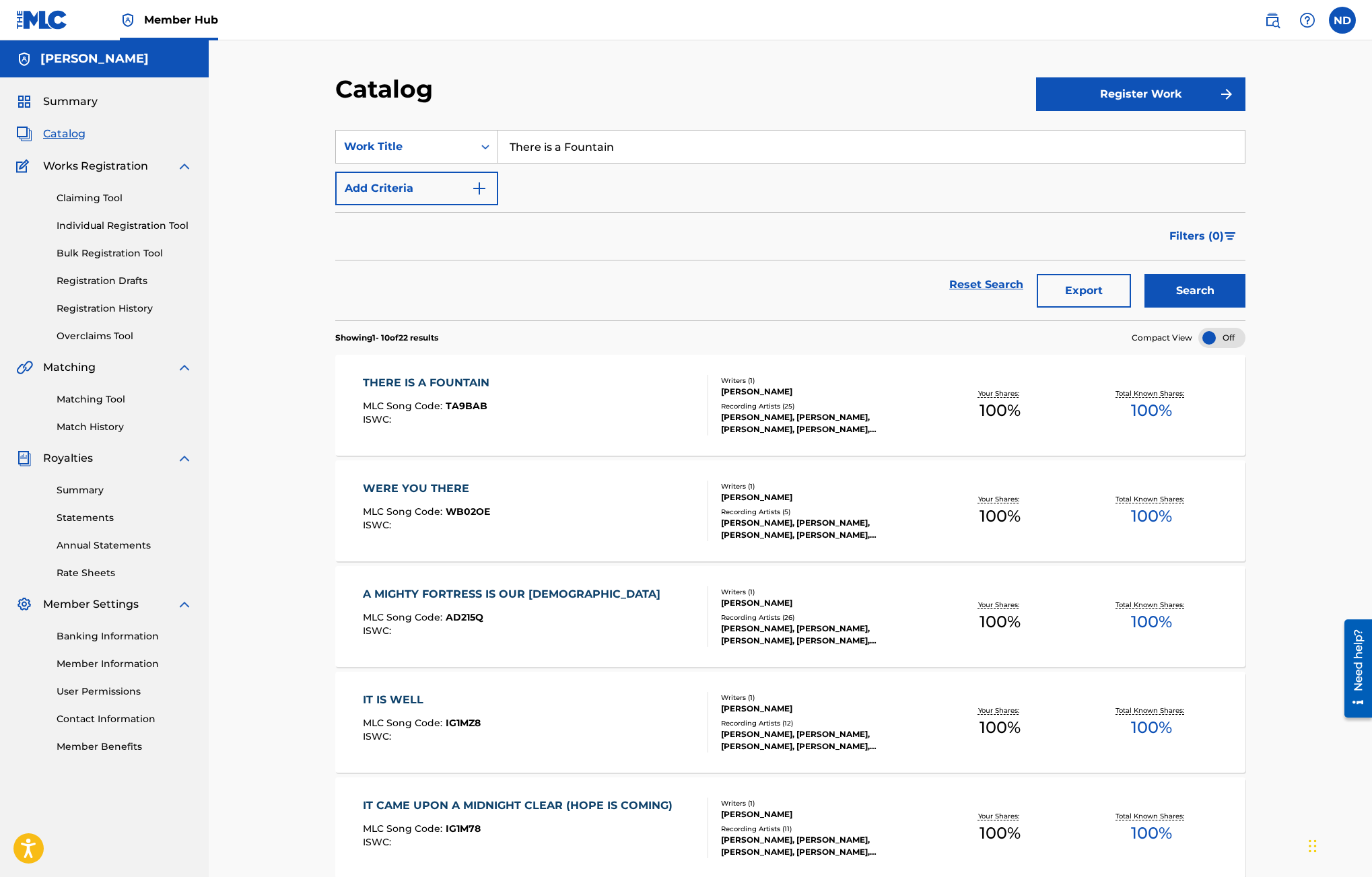
drag, startPoint x: 647, startPoint y: 137, endPoint x: 500, endPoint y: 154, distance: 148.0
click at [501, 154] on input "There is a Fountain" at bounding box center [871, 147] width 746 height 33
click at [502, 154] on input "There is a Fountain" at bounding box center [871, 147] width 746 height 33
paste input "We Three Kings"
click at [583, 146] on input "There is a FountainWe Three Kings" at bounding box center [871, 147] width 746 height 33
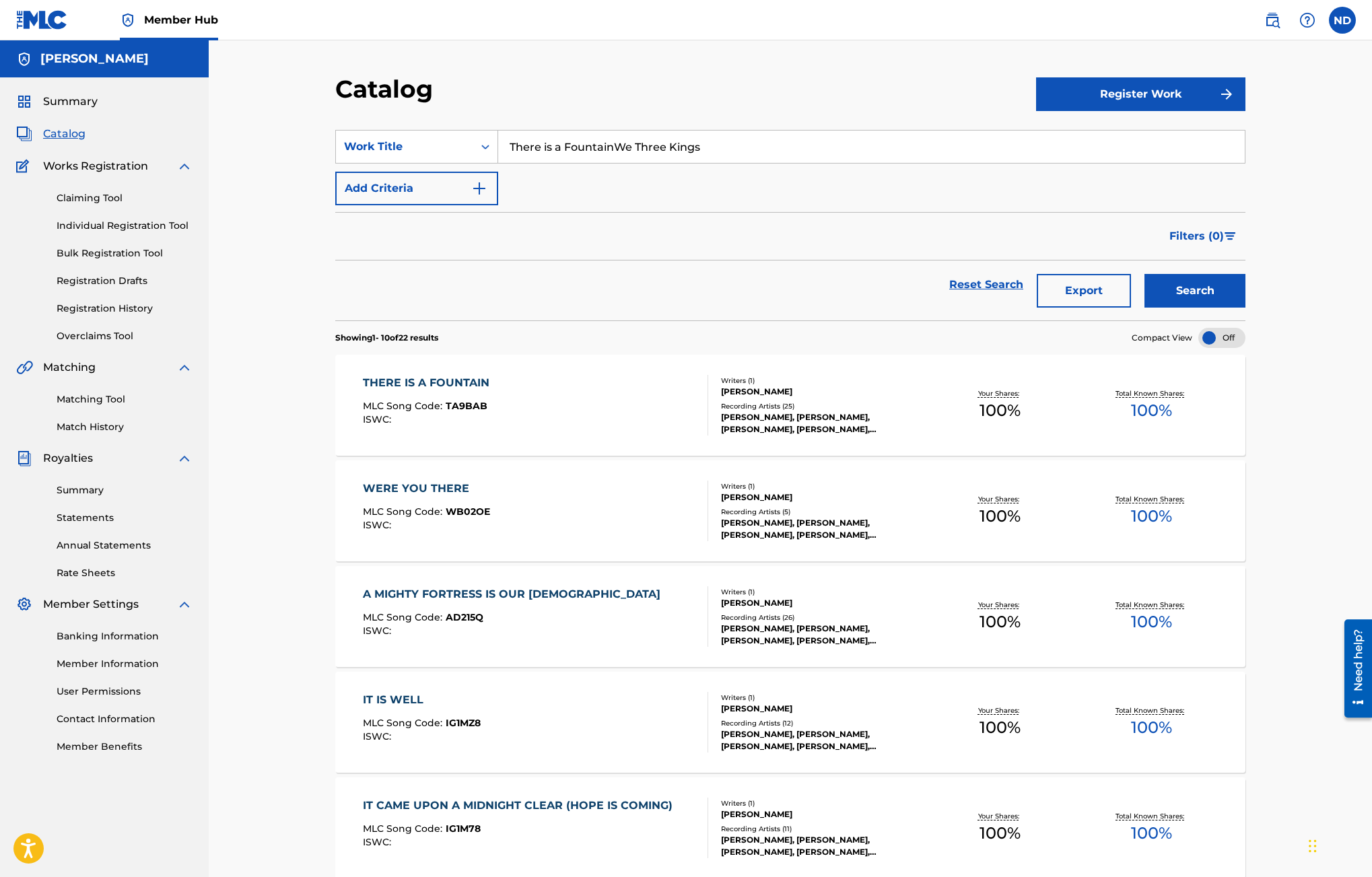
click at [583, 146] on input "There is a FountainWe Three Kings" at bounding box center [871, 147] width 746 height 33
paste input "Search Form"
type input "We Three Kings"
click at [1144, 274] on button "Search" at bounding box center [1195, 290] width 101 height 33
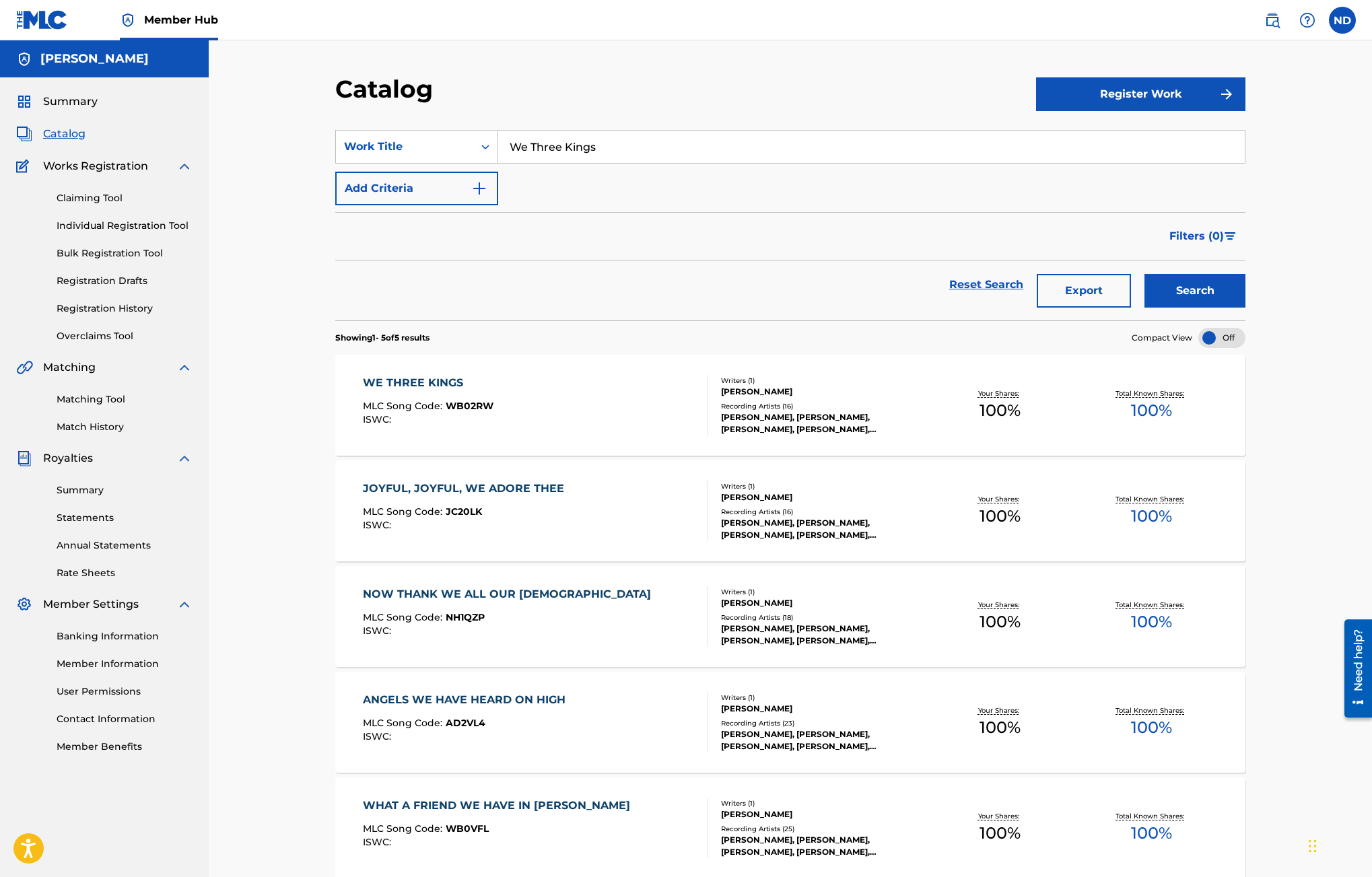
click at [511, 394] on div "WE THREE KINGS MLC Song Code : WB02RW ISWC :" at bounding box center [536, 405] width 346 height 61
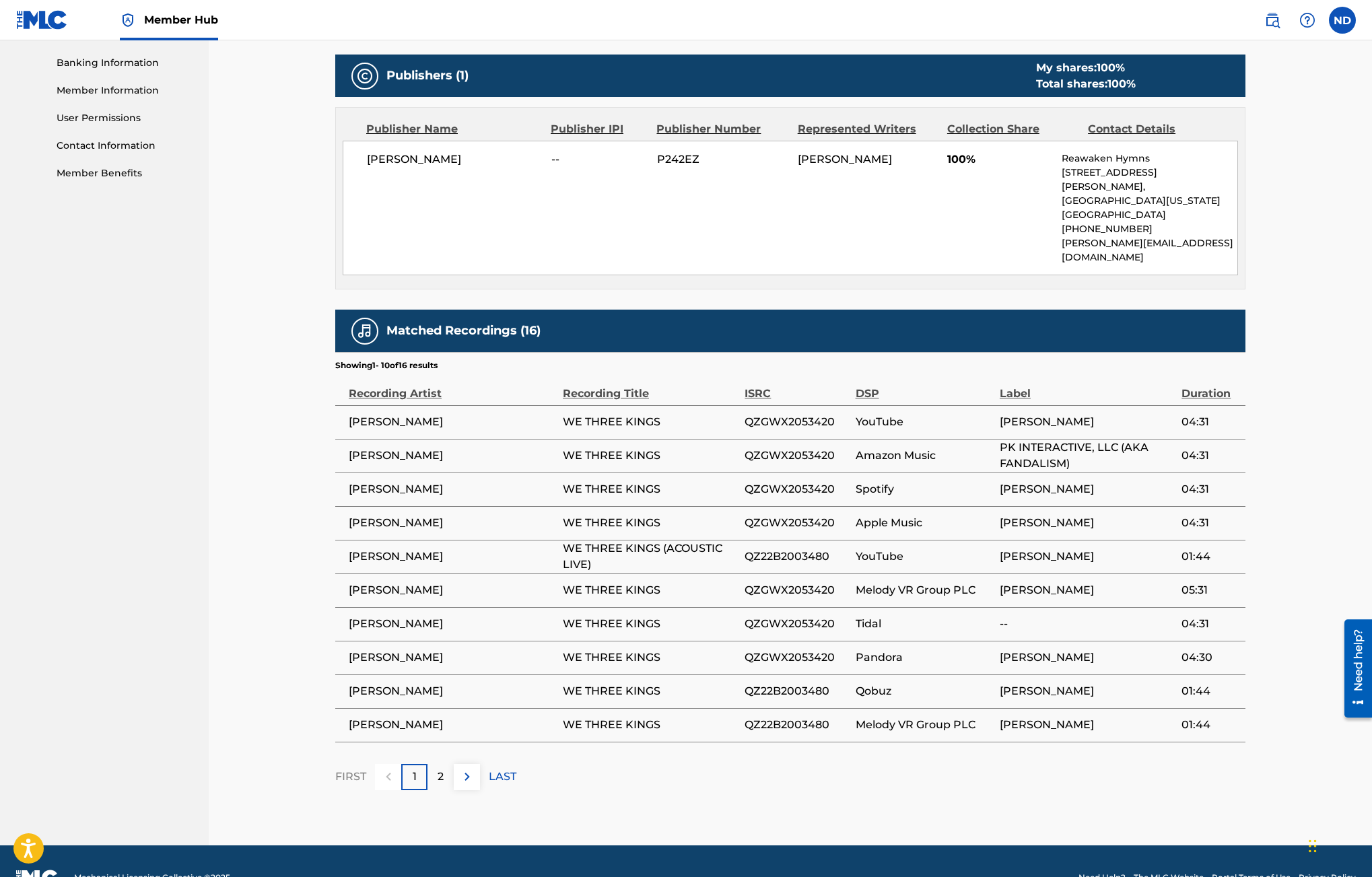
scroll to position [577, 0]
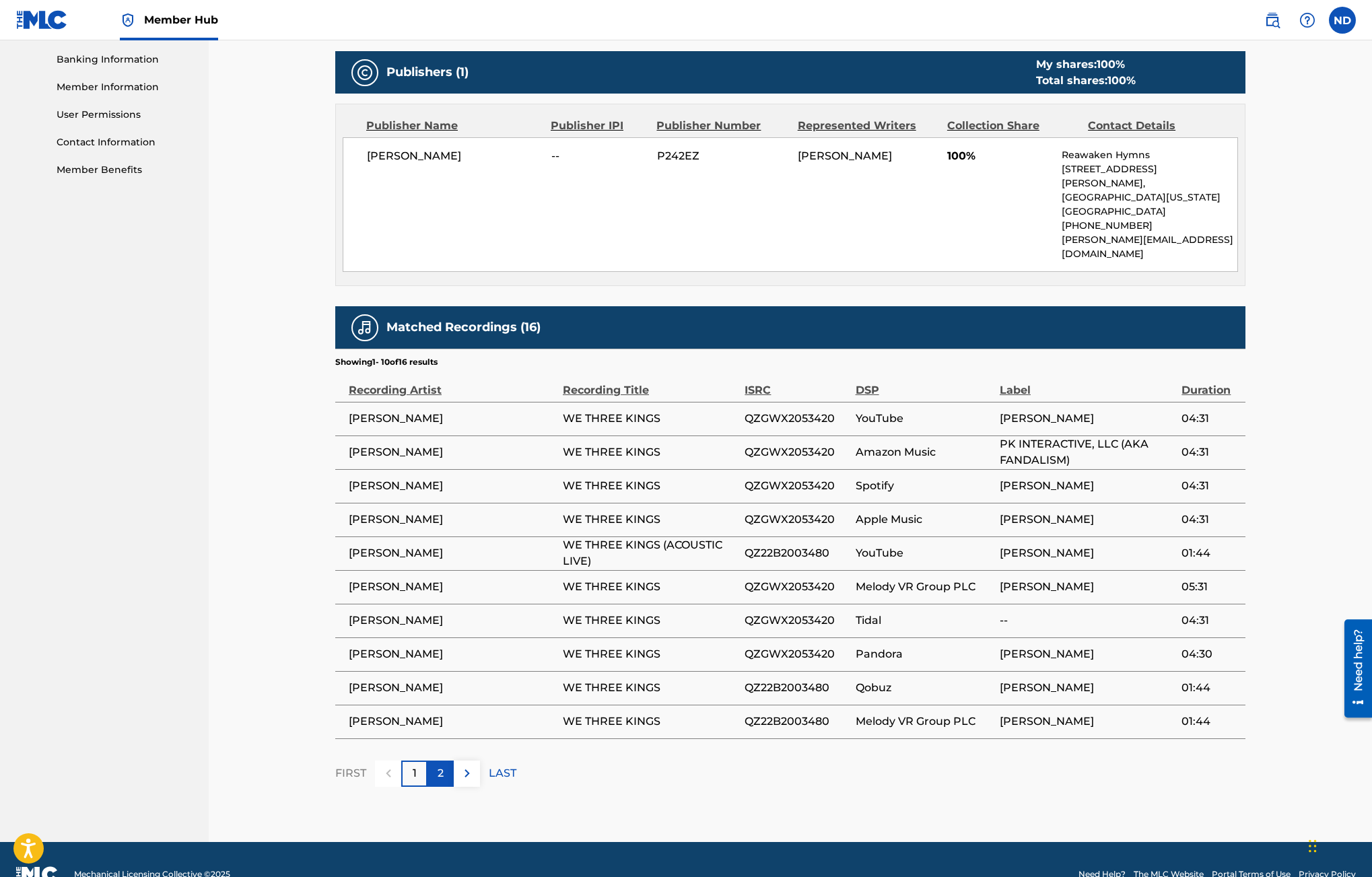
click at [446, 760] on div "2" at bounding box center [440, 773] width 26 height 26
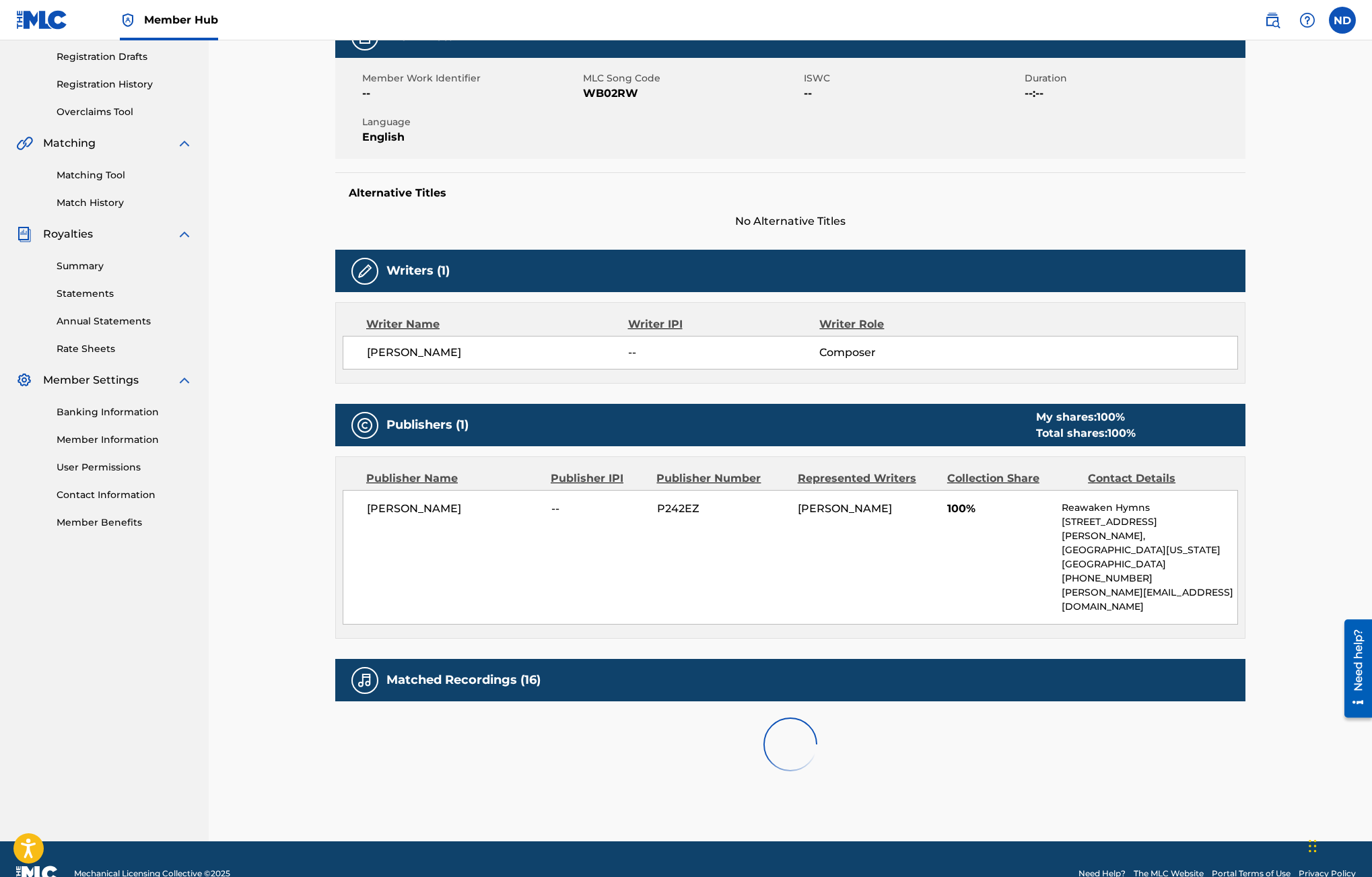
scroll to position [443, 0]
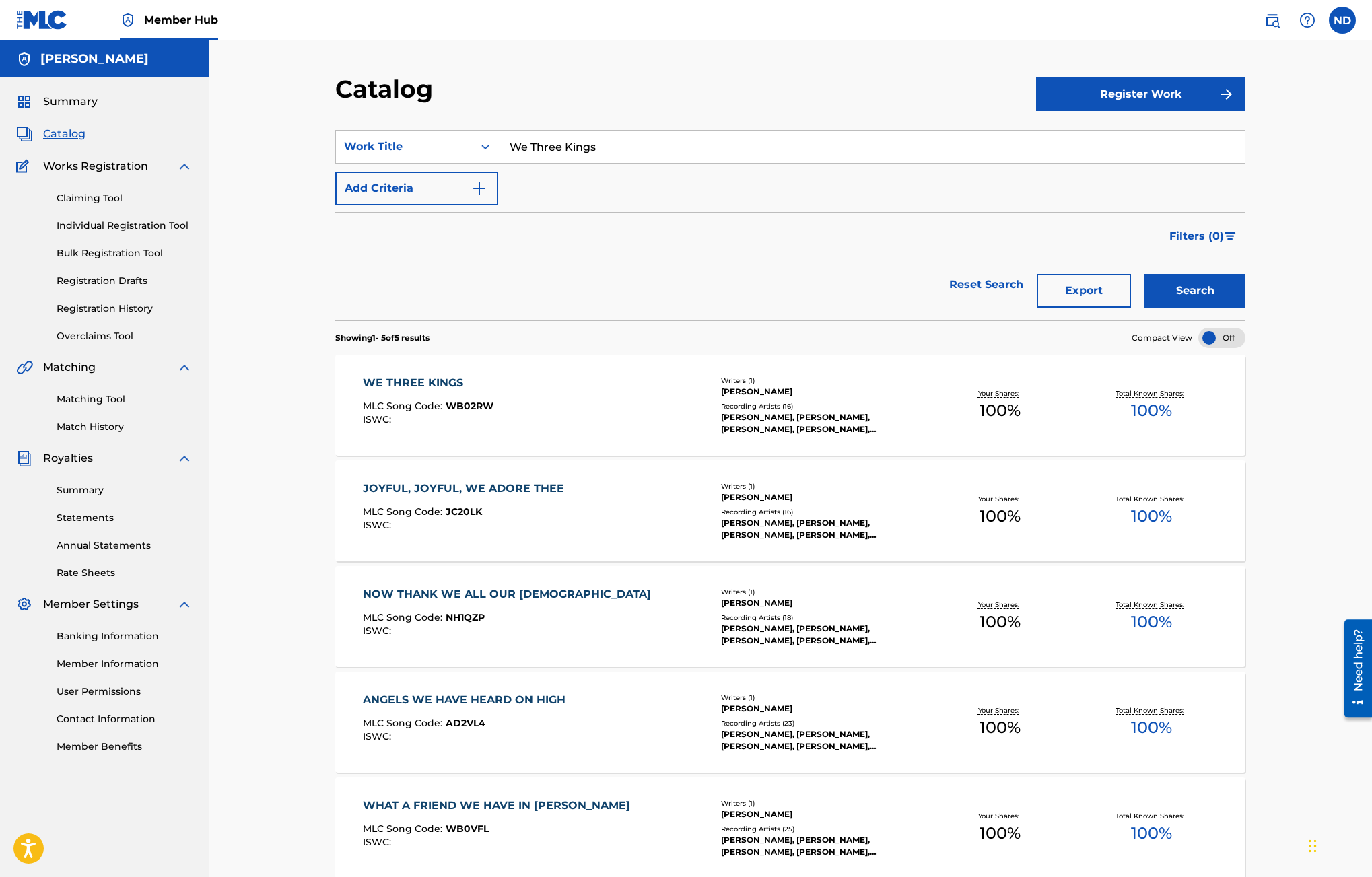
click at [589, 140] on input "We Three Kings" at bounding box center [871, 147] width 746 height 33
paste input "hat Wondrous Love Is Thi"
type input "What Wondrous Love Is This"
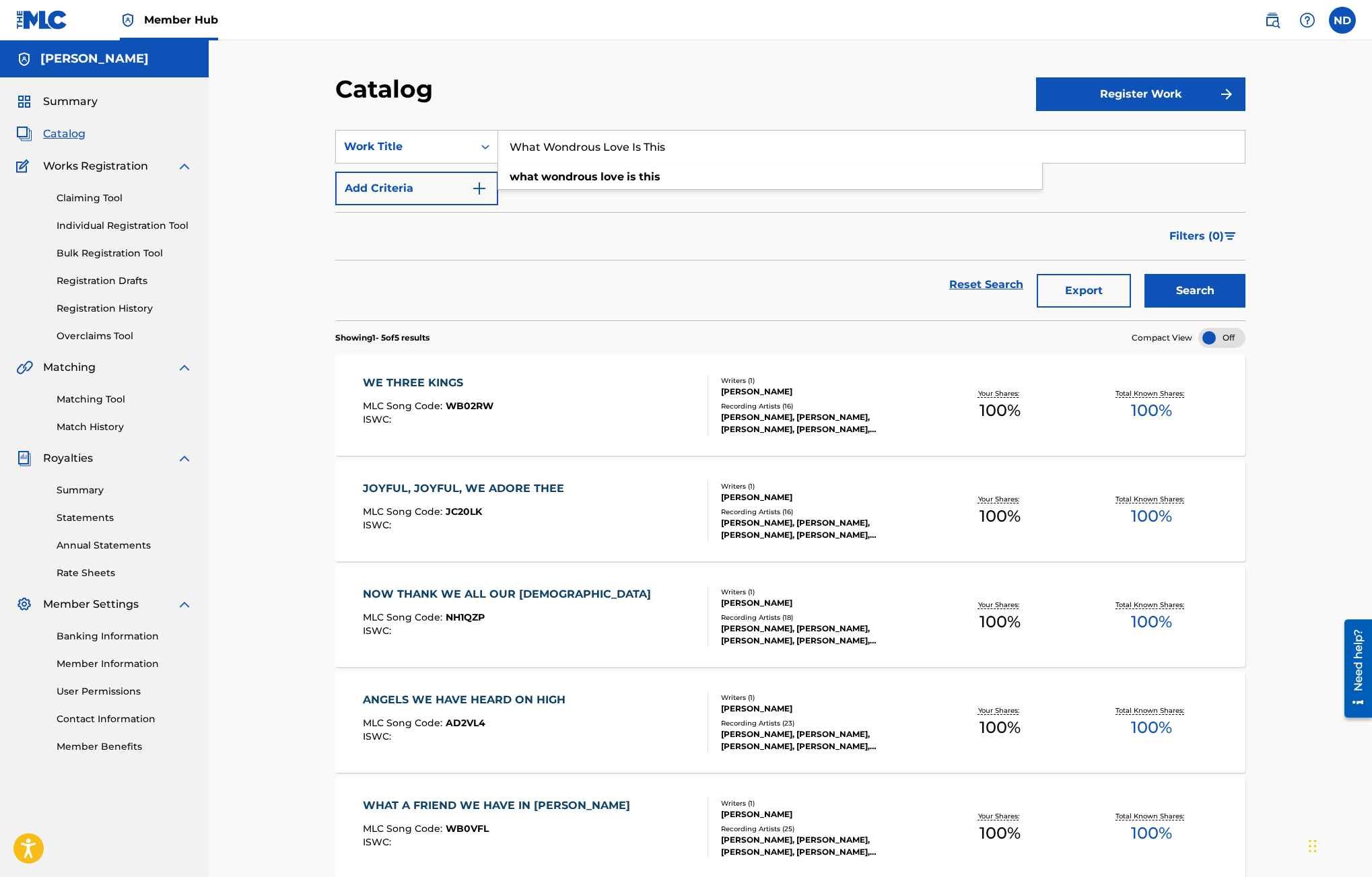
click at [1144, 274] on button "Search" at bounding box center [1195, 290] width 101 height 33
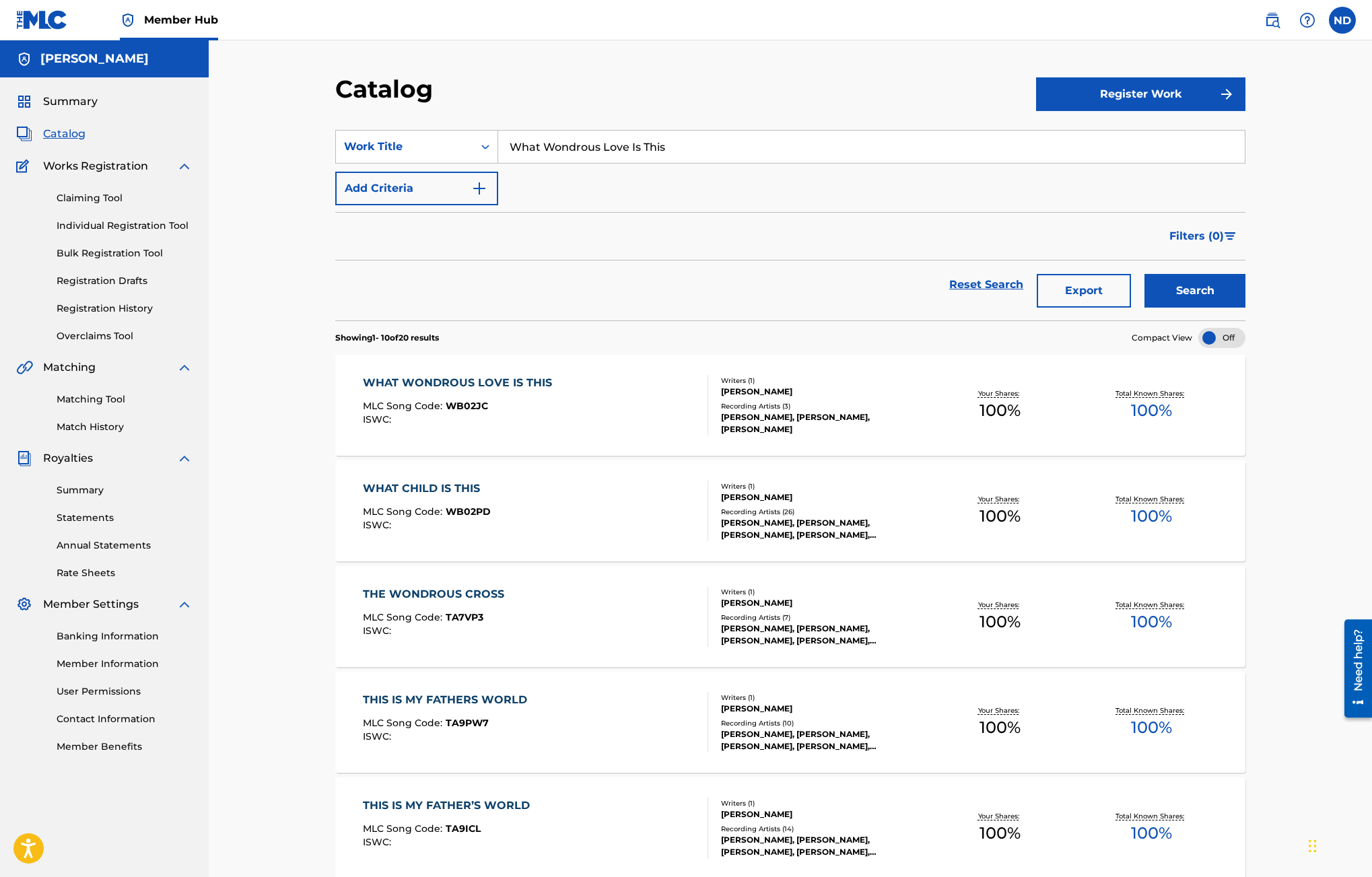
click at [595, 378] on div "WHAT WONDROUS LOVE IS THIS MLC Song Code : WB02JC ISWC :" at bounding box center [536, 405] width 346 height 61
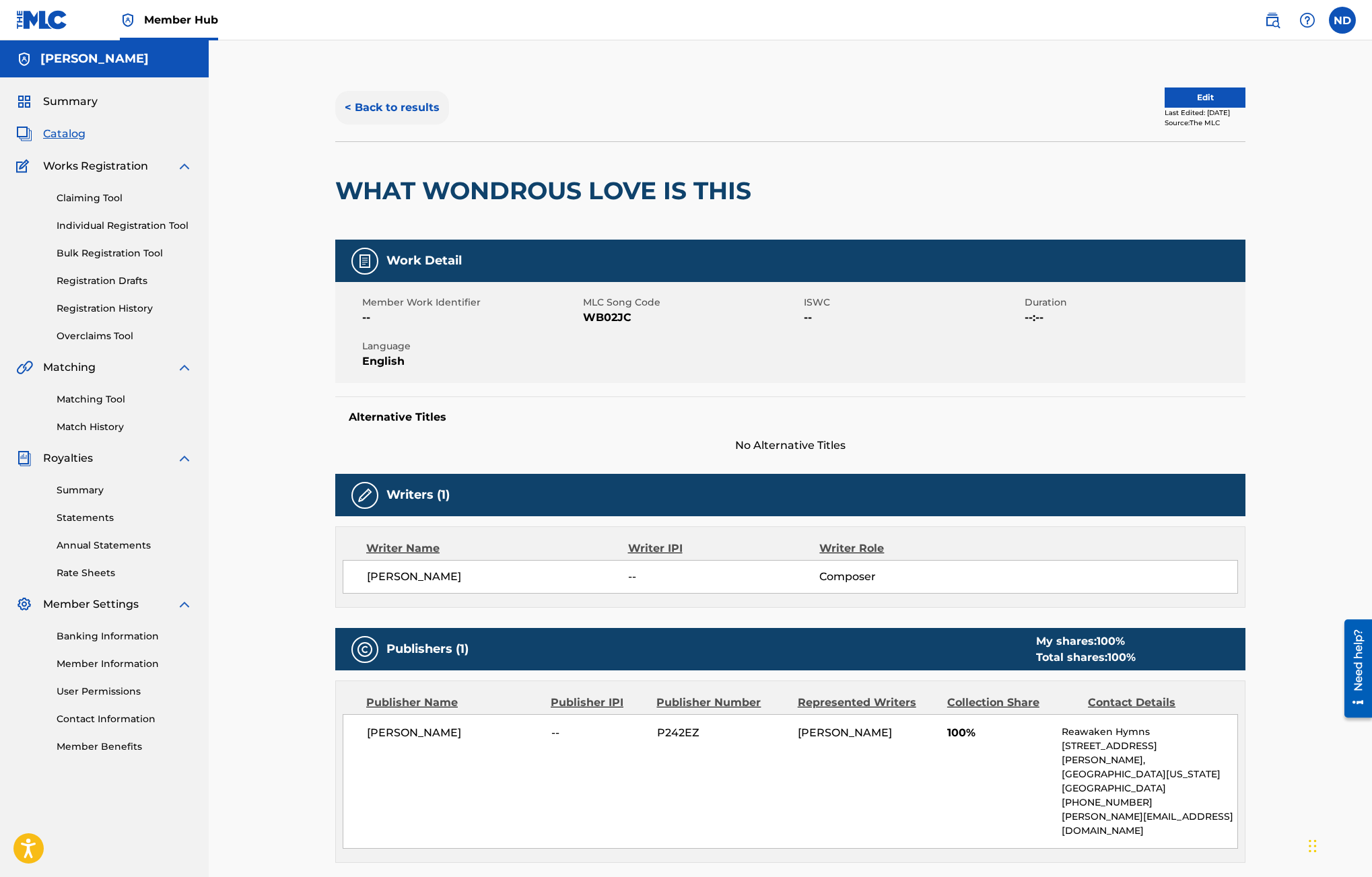
click at [350, 107] on button "< Back to results" at bounding box center [392, 107] width 114 height 33
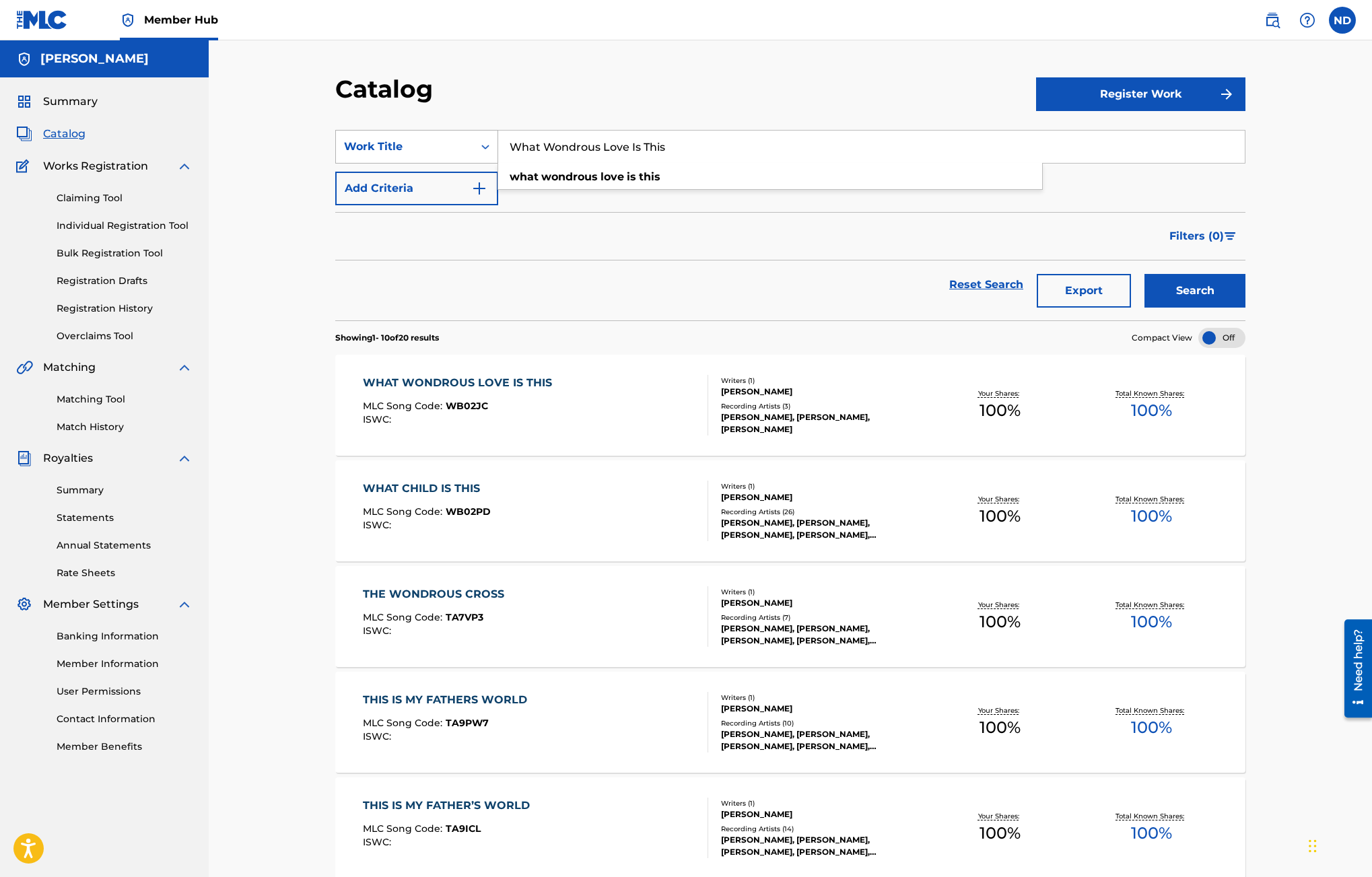
drag, startPoint x: 711, startPoint y: 156, endPoint x: 461, endPoint y: 145, distance: 250.2
click at [461, 145] on div "SearchWithCriteria9c4391a9-f78f-40ad-ac7e-69a804ab3760 Work Title What Wondrous…" at bounding box center [789, 146] width 910 height 33
paste input "Amazing Grace"
type input "Amazing Grace"
click at [1144, 274] on button "Search" at bounding box center [1195, 290] width 101 height 33
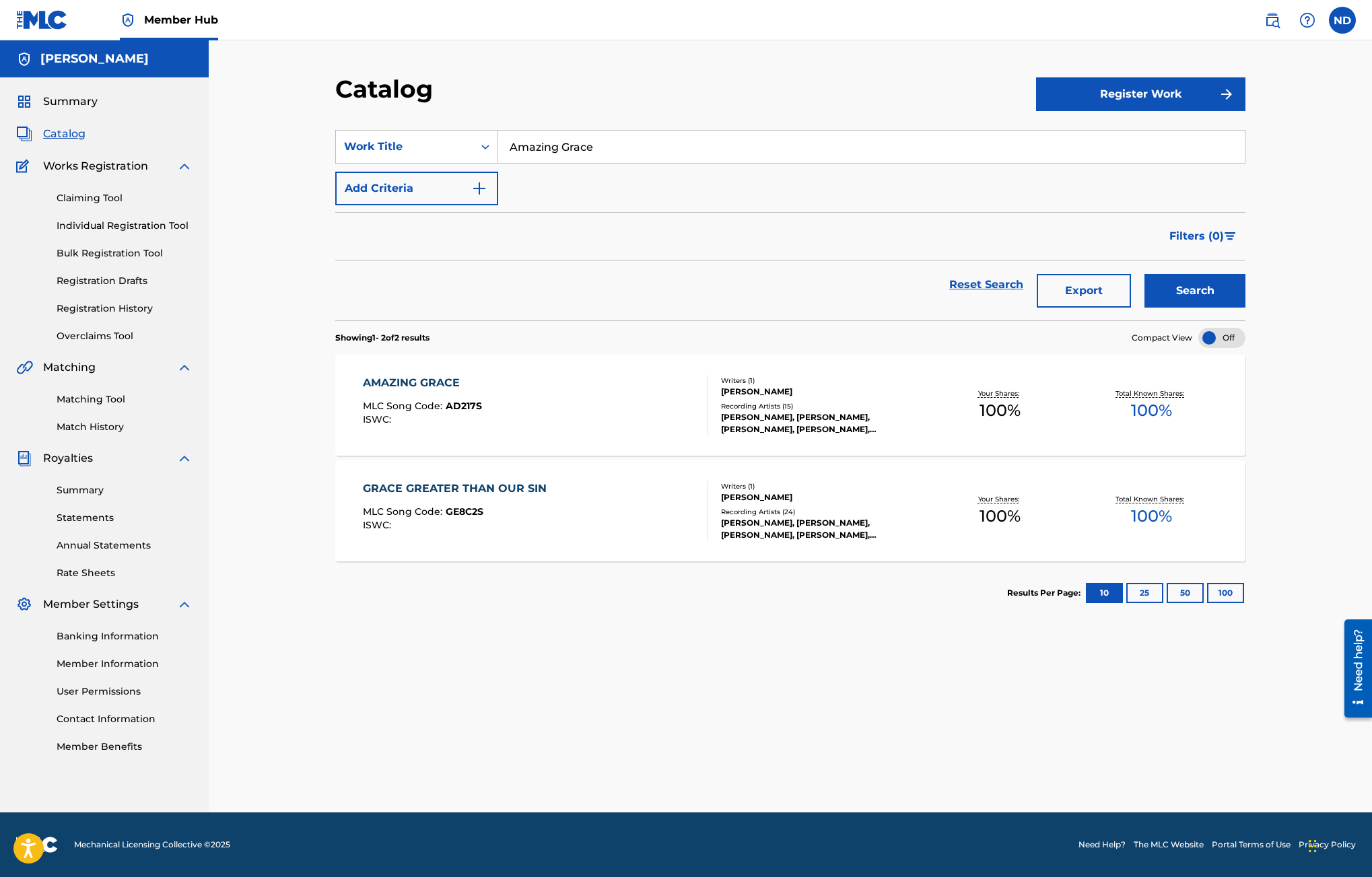
click at [537, 400] on div "AMAZING GRACE MLC Song Code : AD217S ISWC :" at bounding box center [536, 405] width 346 height 61
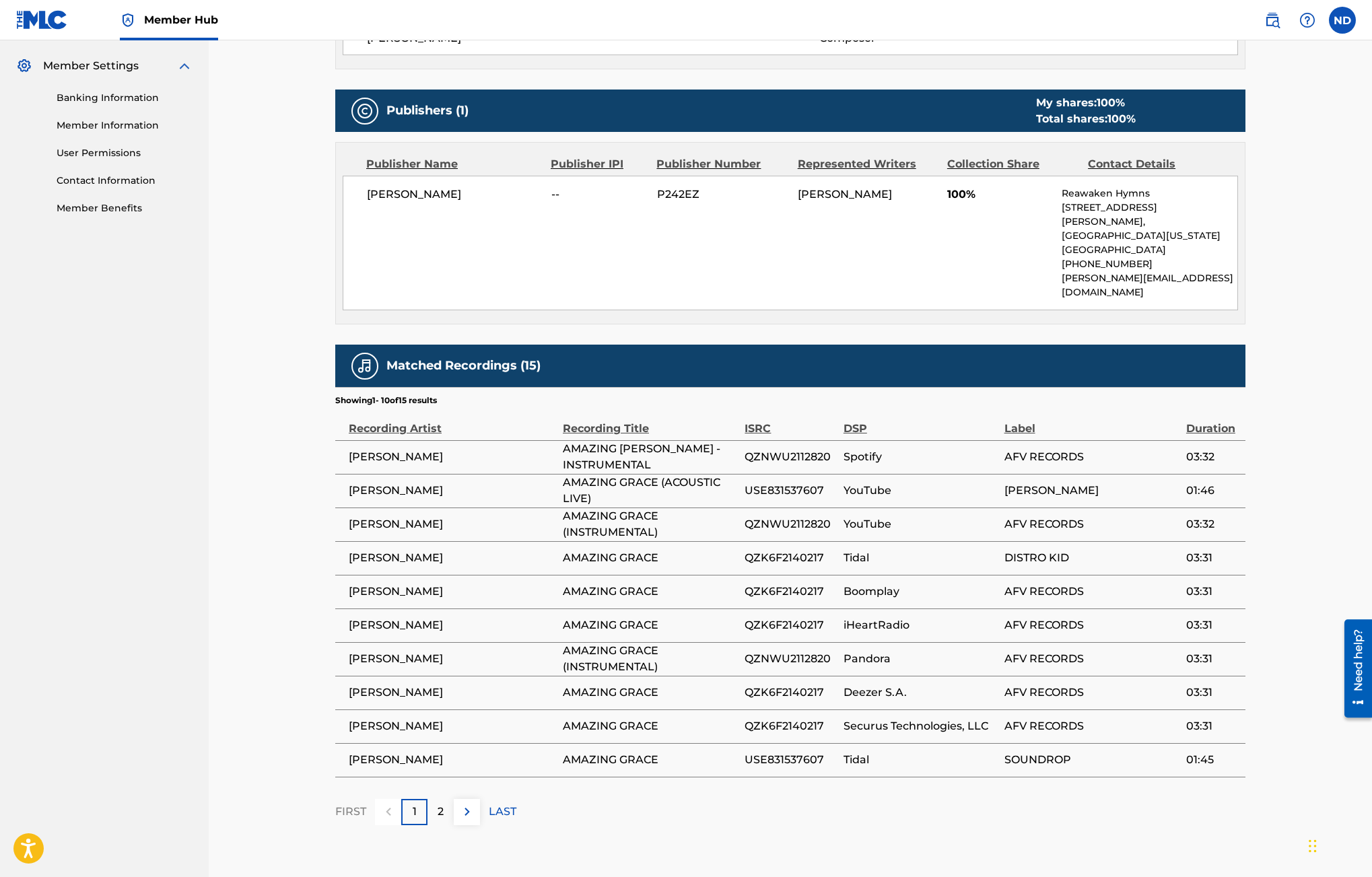
scroll to position [540, 0]
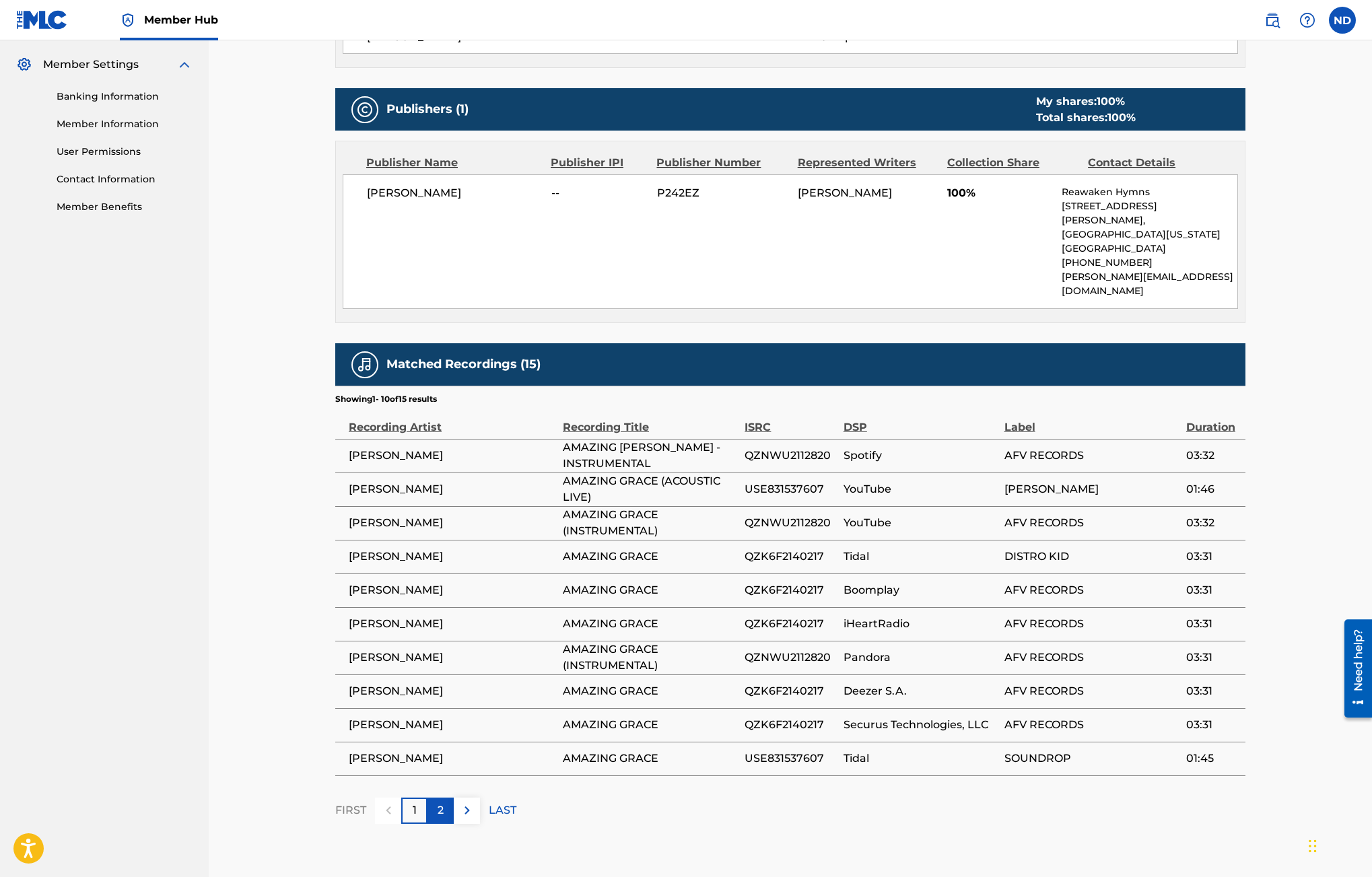
click at [438, 802] on p "2" at bounding box center [440, 810] width 6 height 16
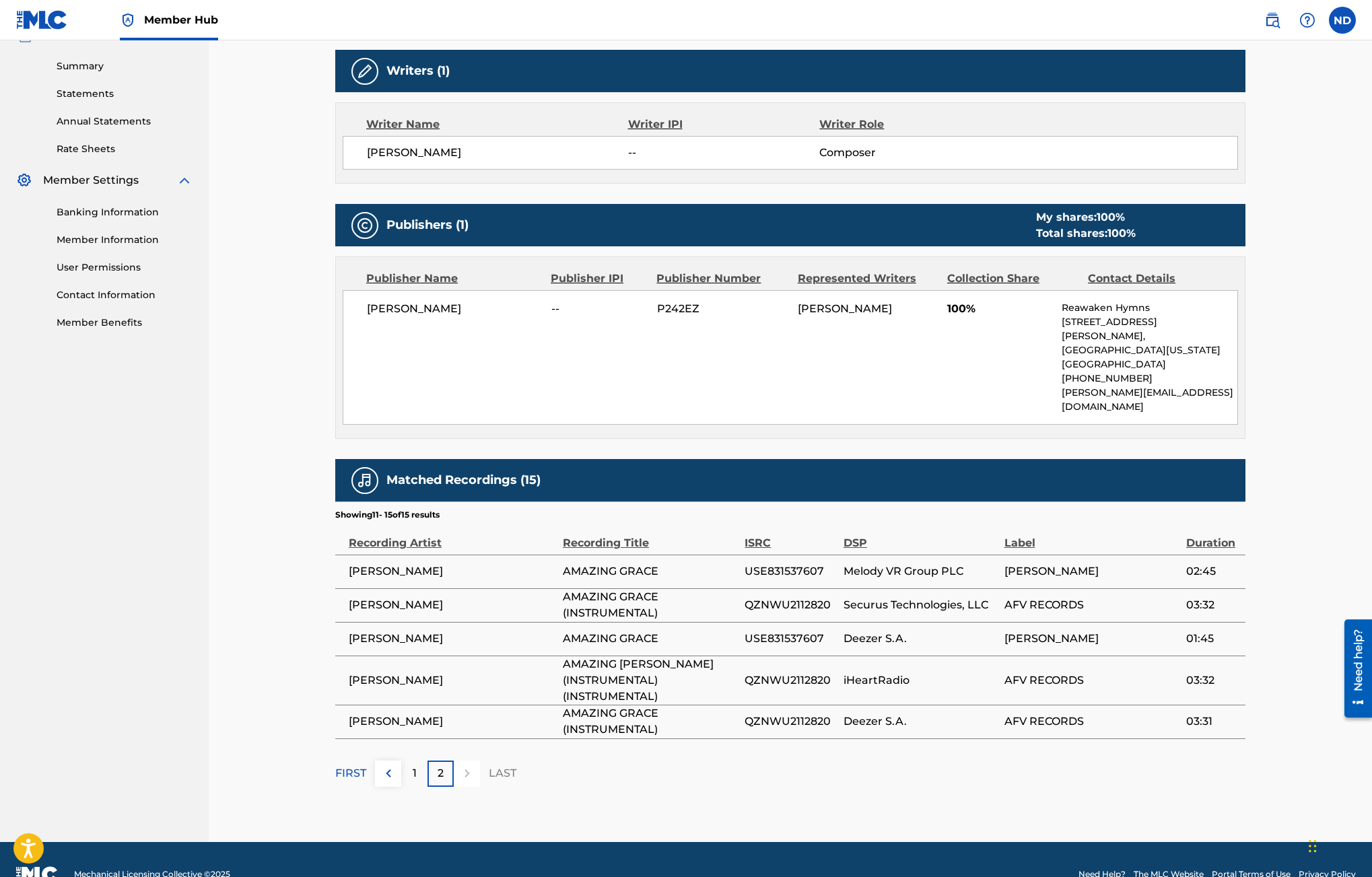
scroll to position [0, 0]
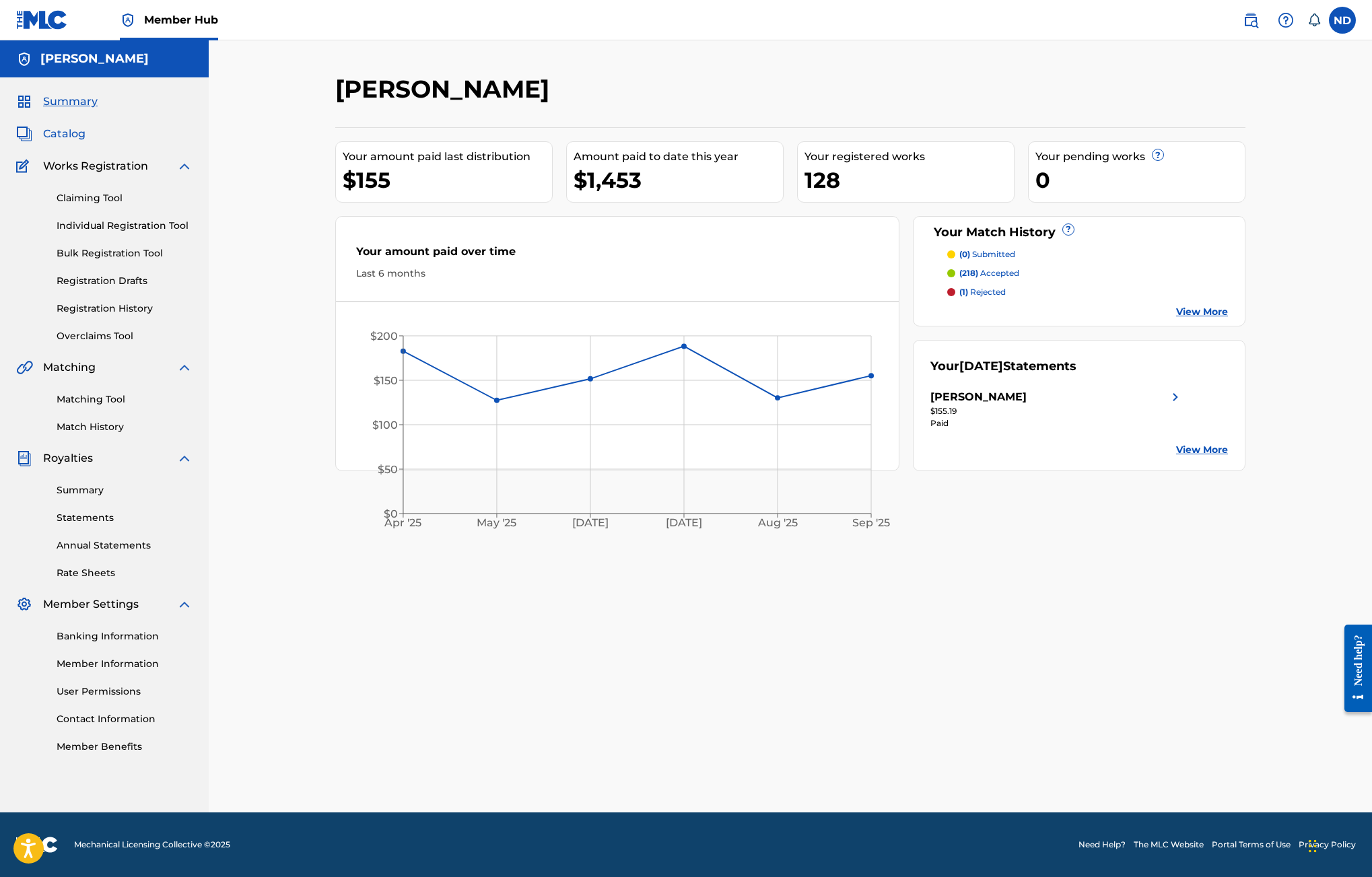
click at [82, 139] on span "Catalog" at bounding box center [64, 134] width 42 height 16
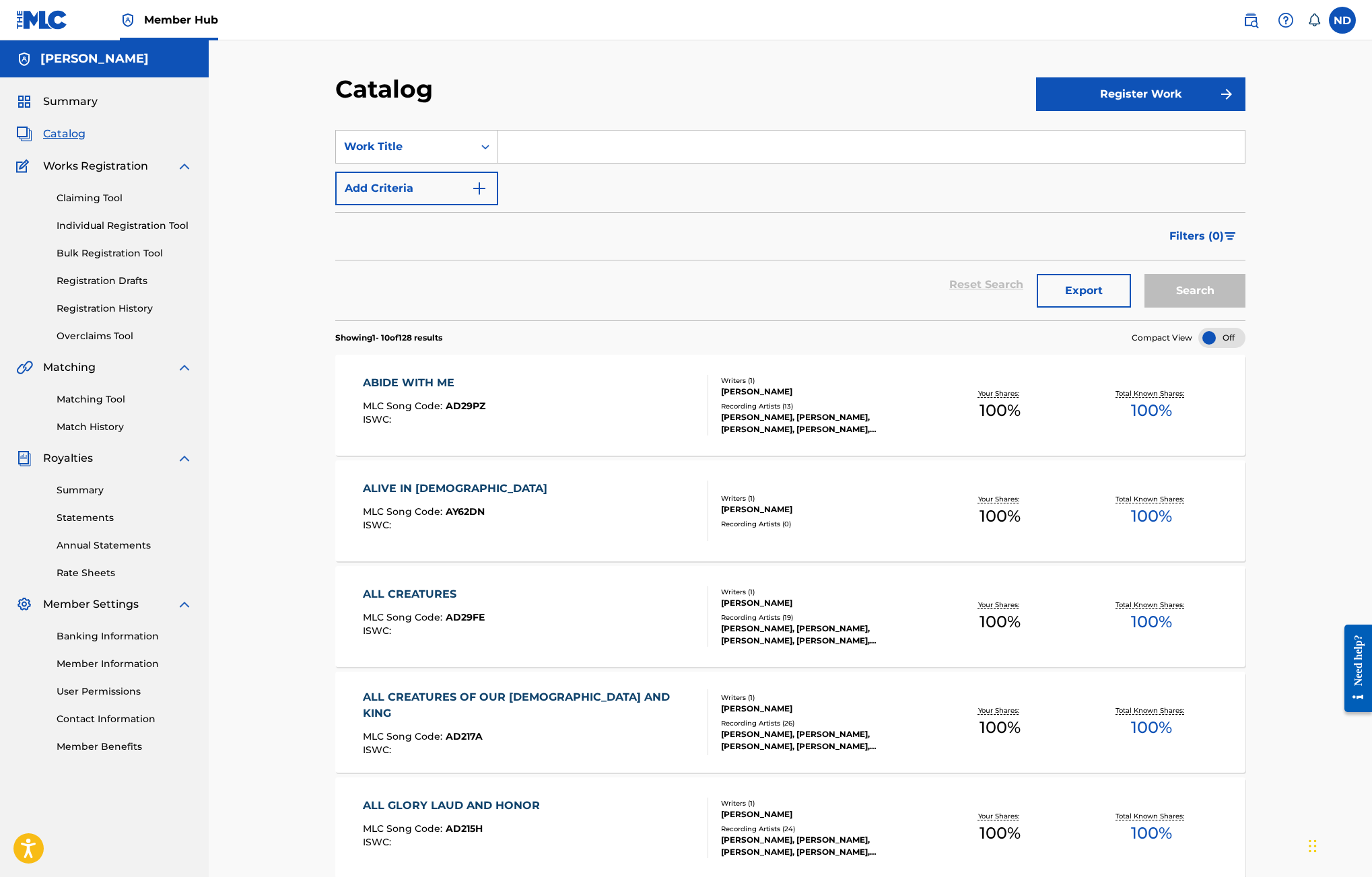
click at [76, 60] on h5 "[PERSON_NAME]" at bounding box center [95, 59] width 108 height 15
click at [1337, 23] on label at bounding box center [1342, 20] width 27 height 27
click at [1342, 20] on input "ND Nathan Drake nathan@reawakenhymns.com Notification Preferences Profile Log o…" at bounding box center [1342, 20] width 0 height 0
click at [1300, 92] on p "[PERSON_NAME][EMAIL_ADDRESS][DOMAIN_NAME]" at bounding box center [1295, 93] width 102 height 12
click at [1342, 20] on input "ND Nathan Drake nathan@reawakenhymns.com Notification Preferences Profile Log o…" at bounding box center [1342, 20] width 0 height 0
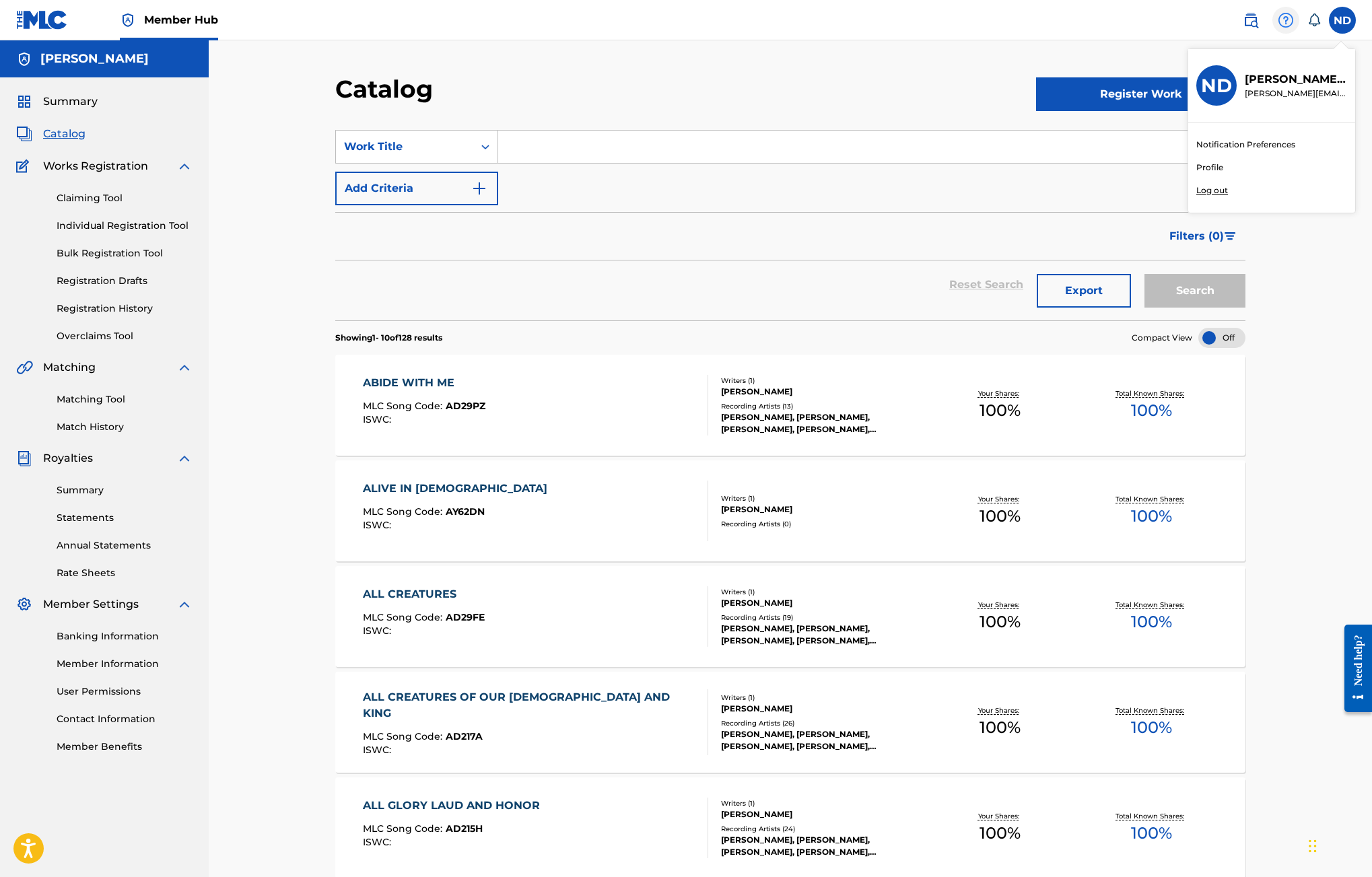
click at [1298, 21] on div at bounding box center [1285, 20] width 27 height 27
click at [1314, 17] on icon at bounding box center [1313, 20] width 14 height 14
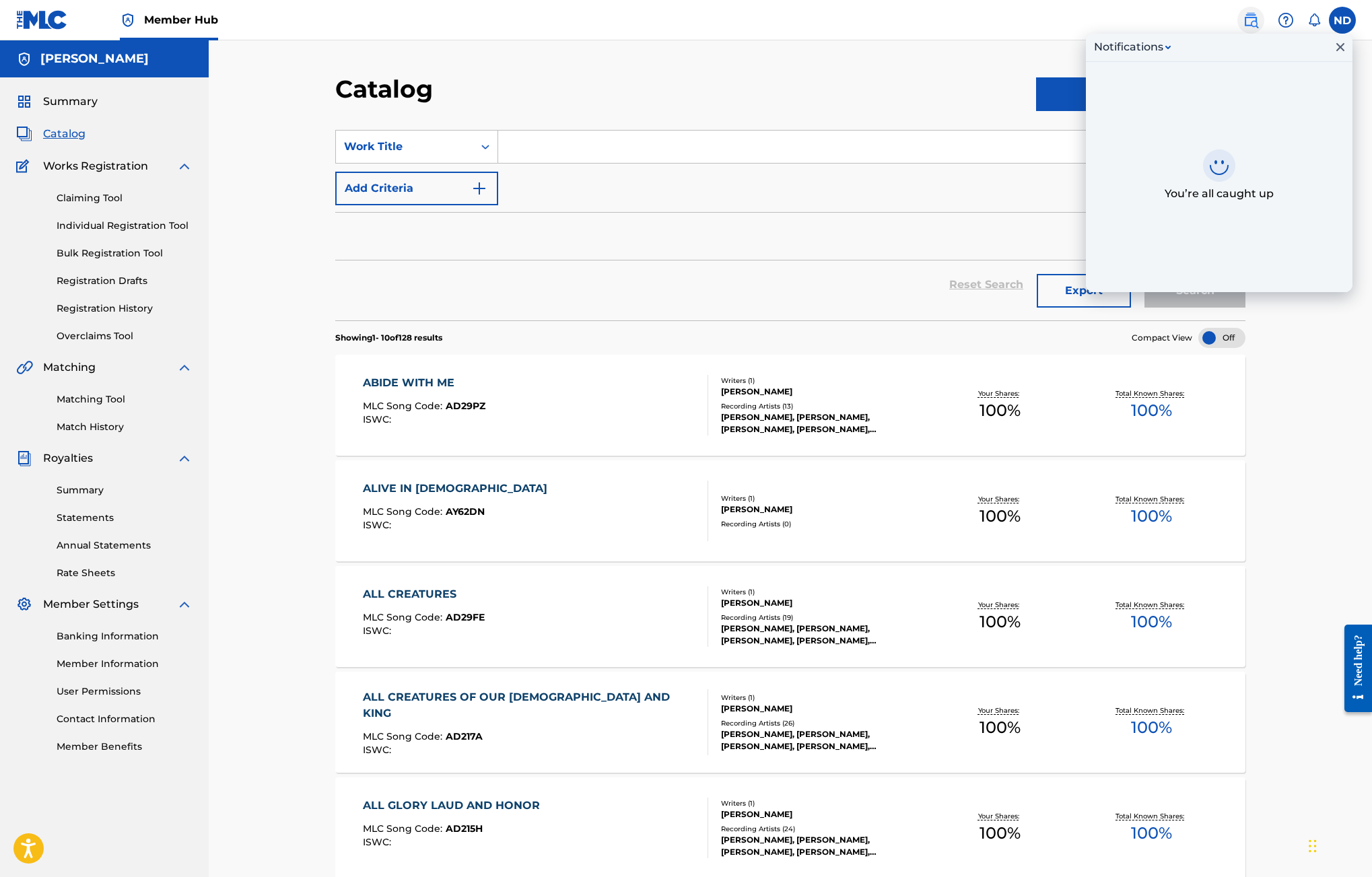
click at [1259, 16] on link at bounding box center [1251, 20] width 27 height 27
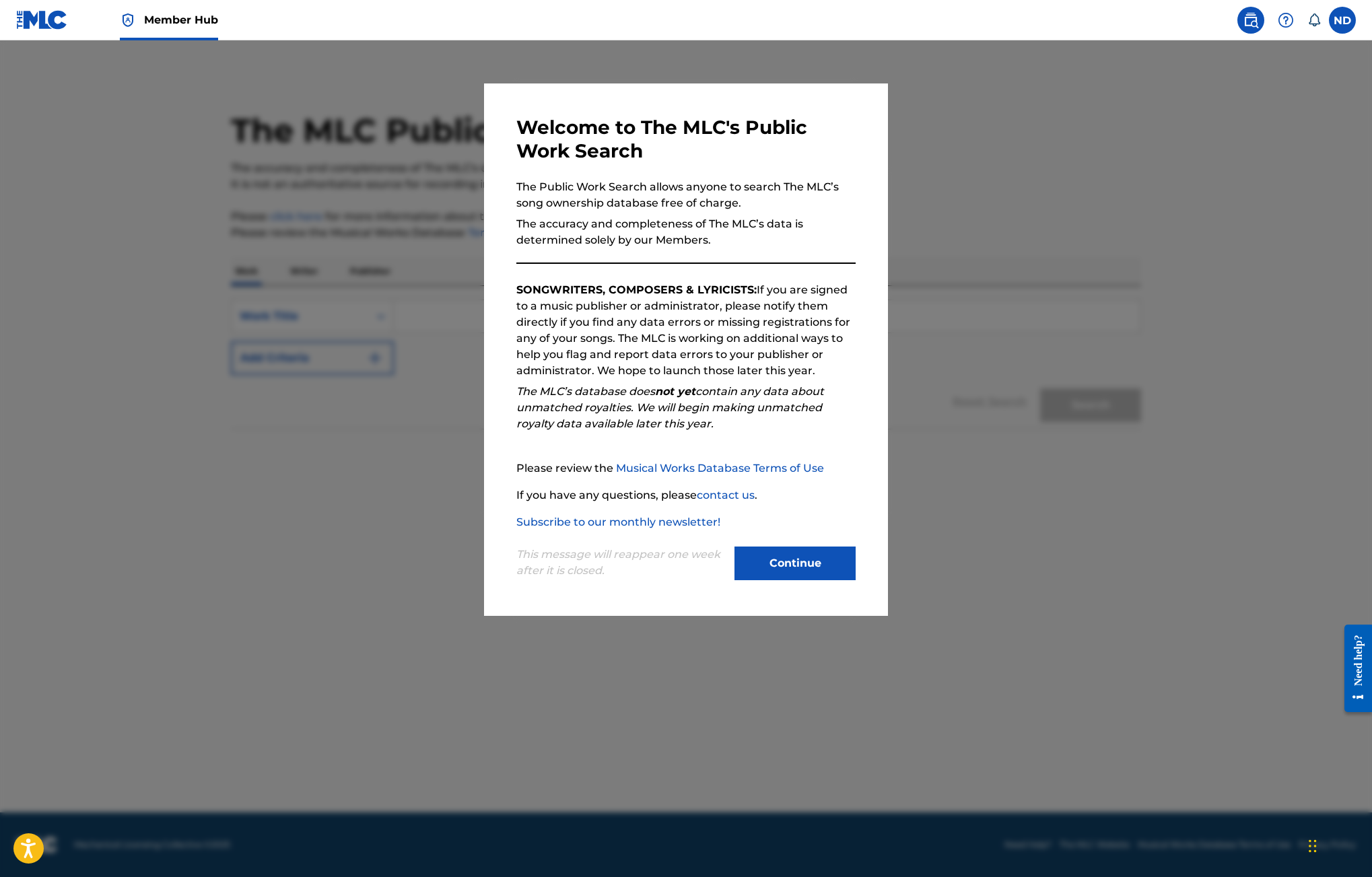
click at [1103, 123] on div at bounding box center [686, 479] width 1372 height 877
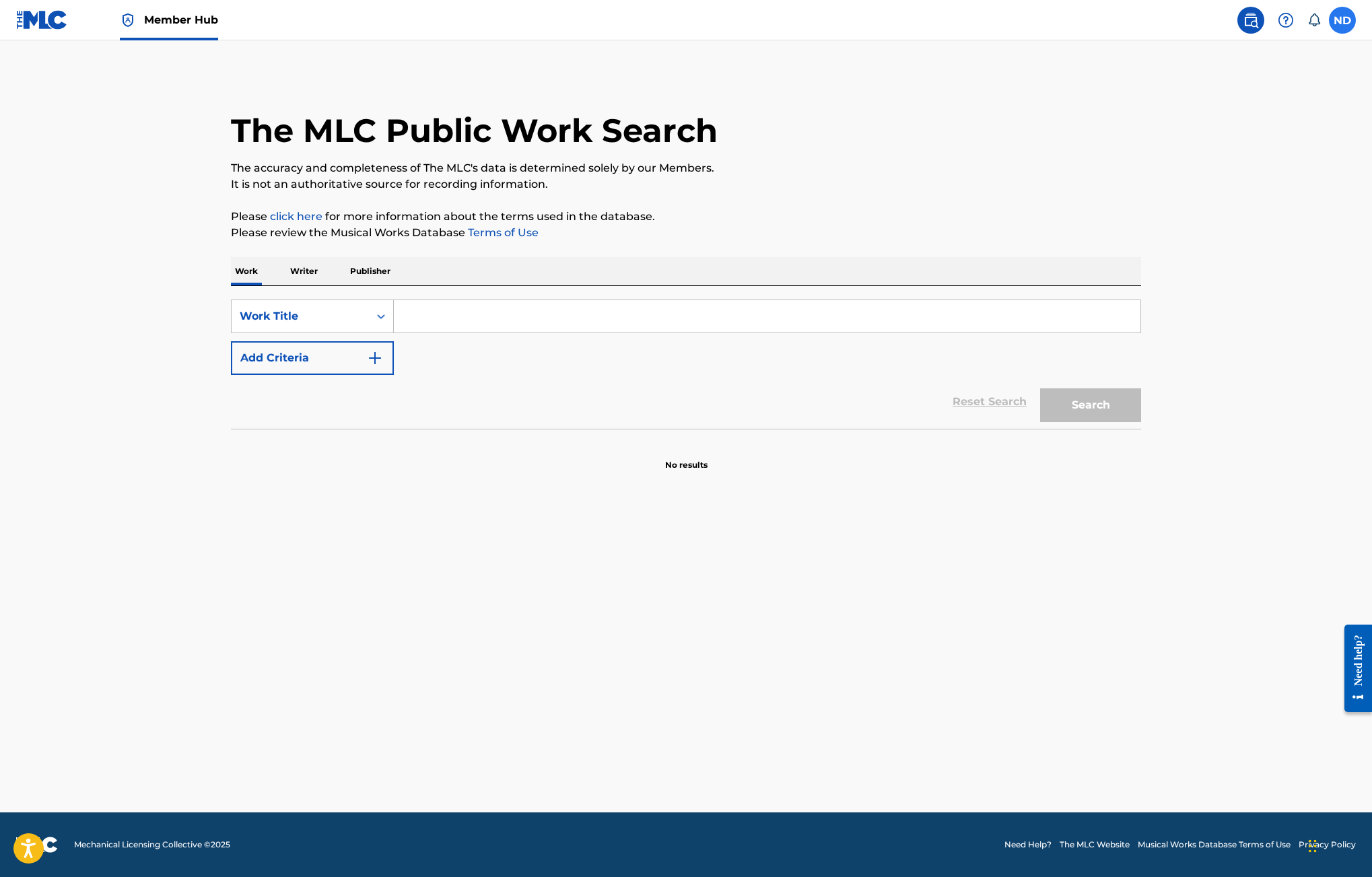
click at [1346, 18] on label at bounding box center [1342, 20] width 27 height 27
click at [1342, 20] on input "ND Nathan Drake nathan@reawakenhymns.com Notification Preferences Profile Log o…" at bounding box center [1342, 20] width 0 height 0
click at [55, 23] on img at bounding box center [42, 20] width 51 height 20
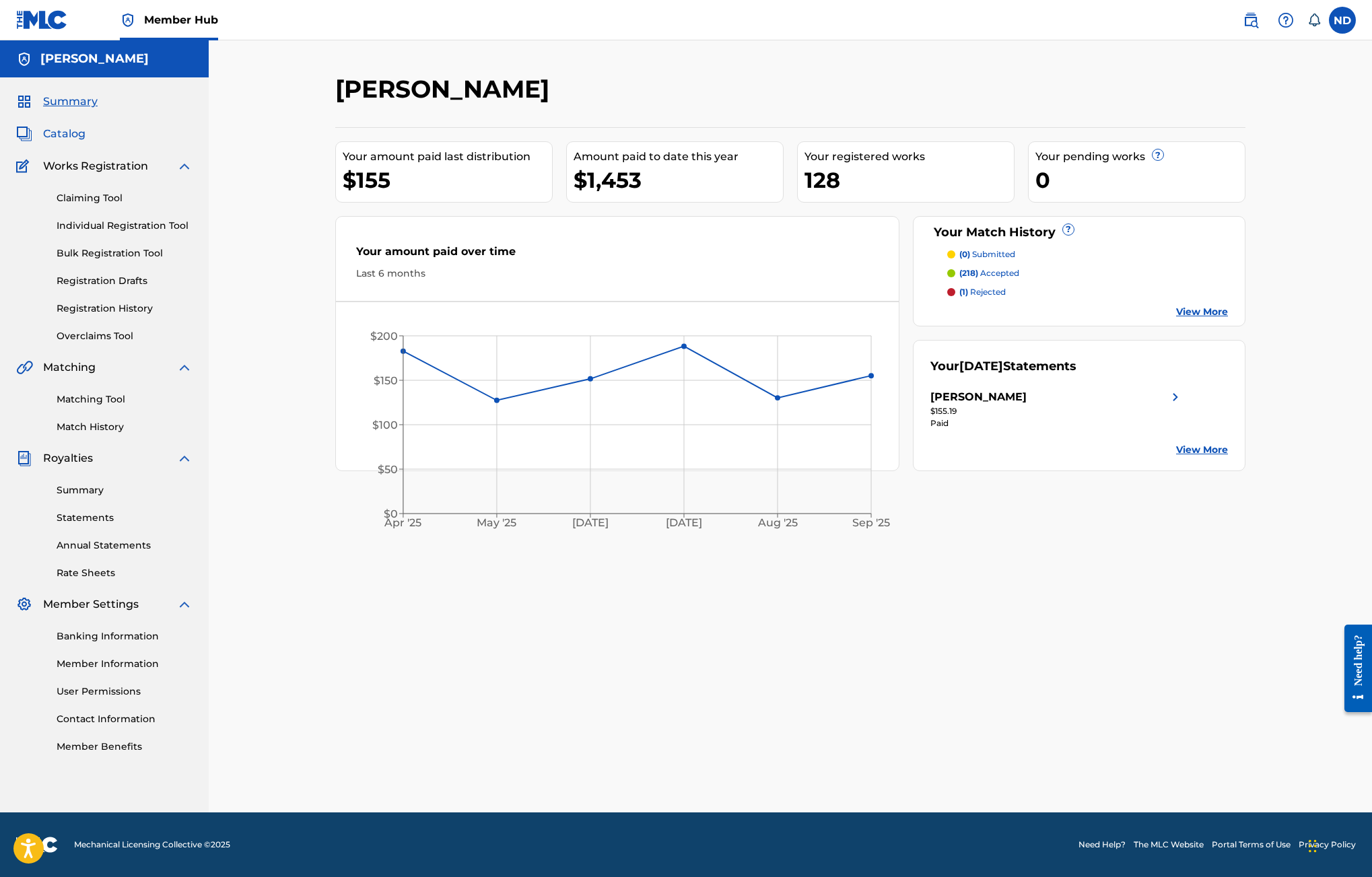
click at [68, 135] on span "Catalog" at bounding box center [64, 134] width 42 height 16
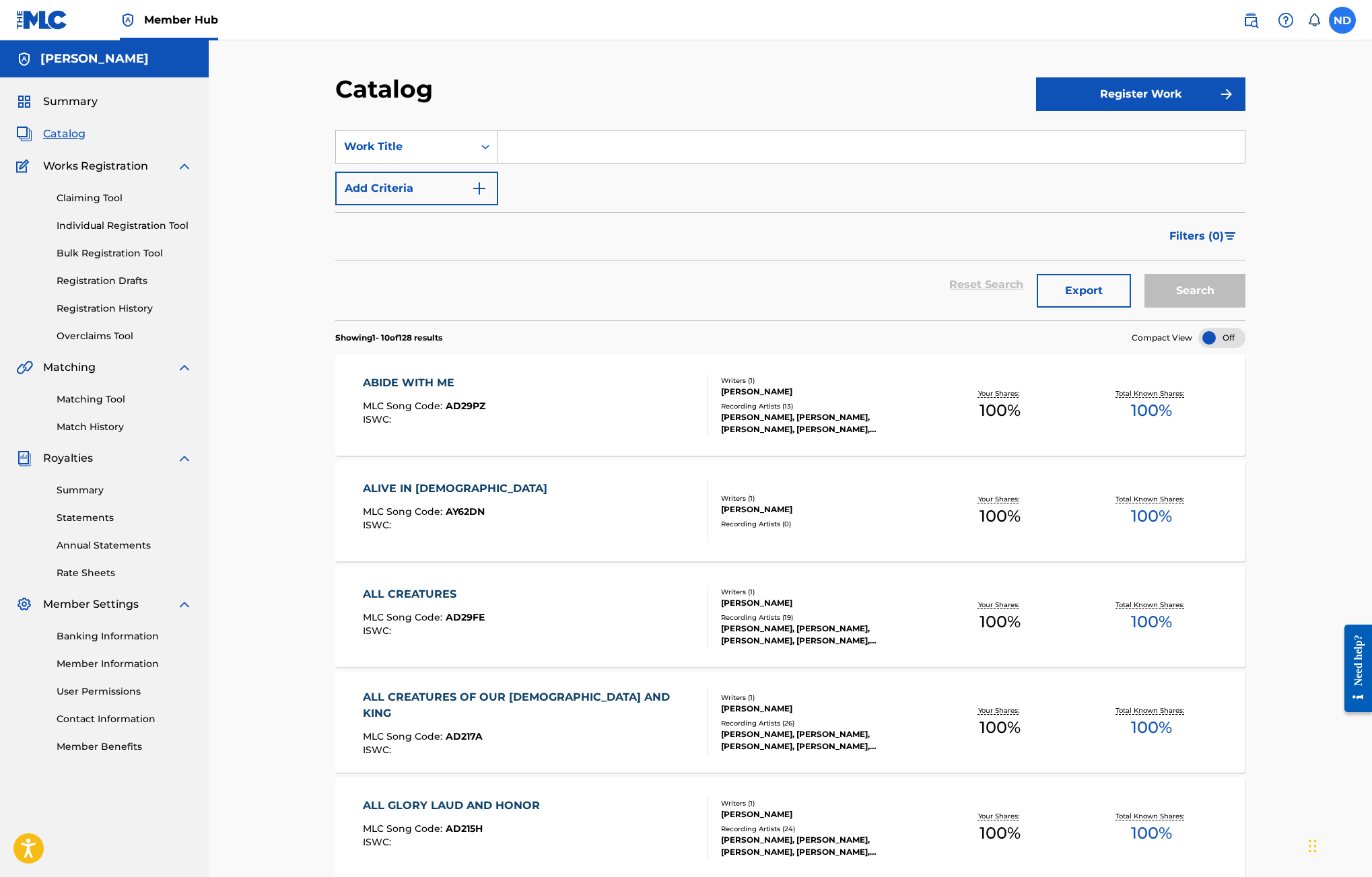
click at [1343, 22] on label at bounding box center [1342, 20] width 27 height 27
click at [1342, 20] on input "ND Nathan Drake nathan@reawakenhymns.com Notification Preferences Profile Log o…" at bounding box center [1342, 20] width 0 height 0
